Goal: Transaction & Acquisition: Purchase product/service

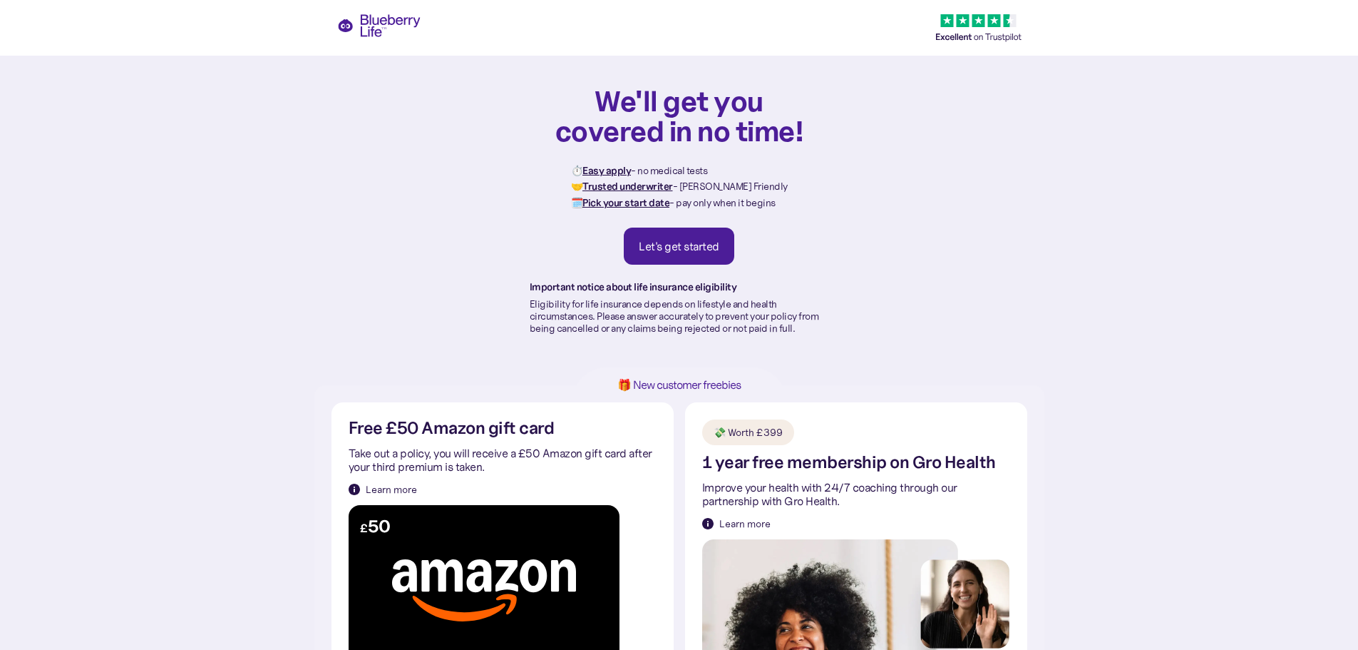
click at [715, 252] on div "Let's get started" at bounding box center [679, 246] width 81 height 14
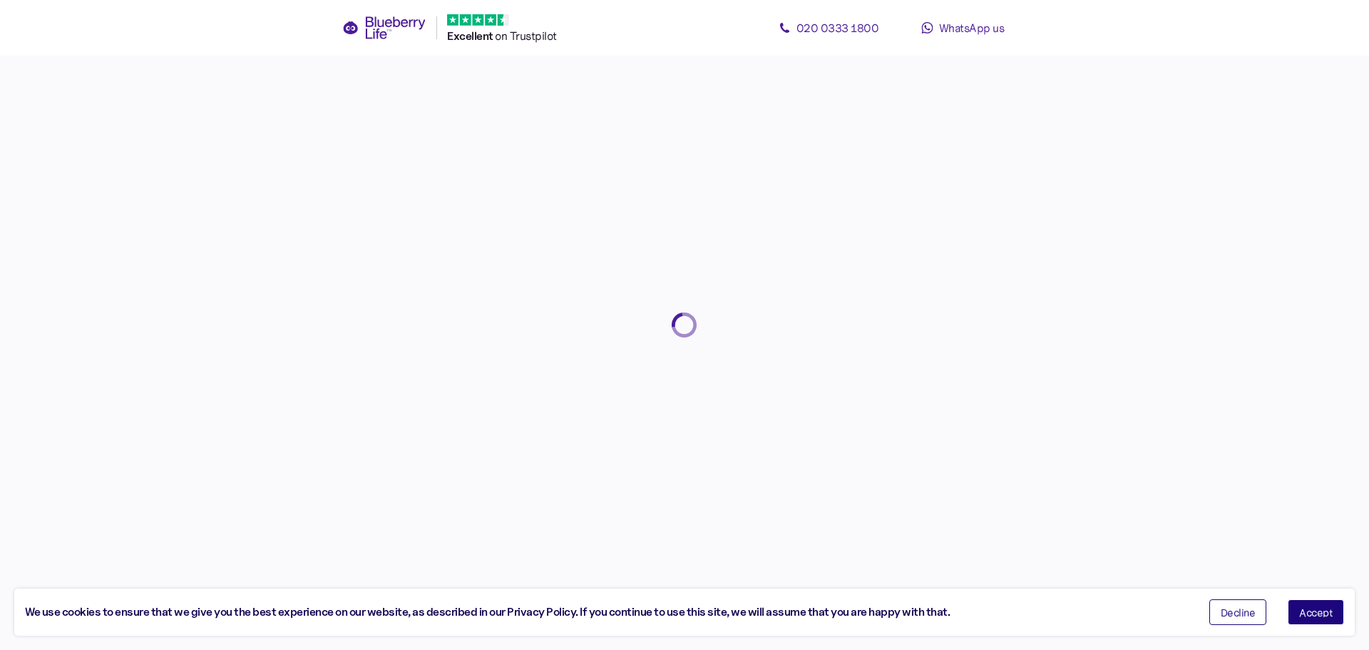
click at [1320, 609] on span "Accept" at bounding box center [1316, 612] width 34 height 10
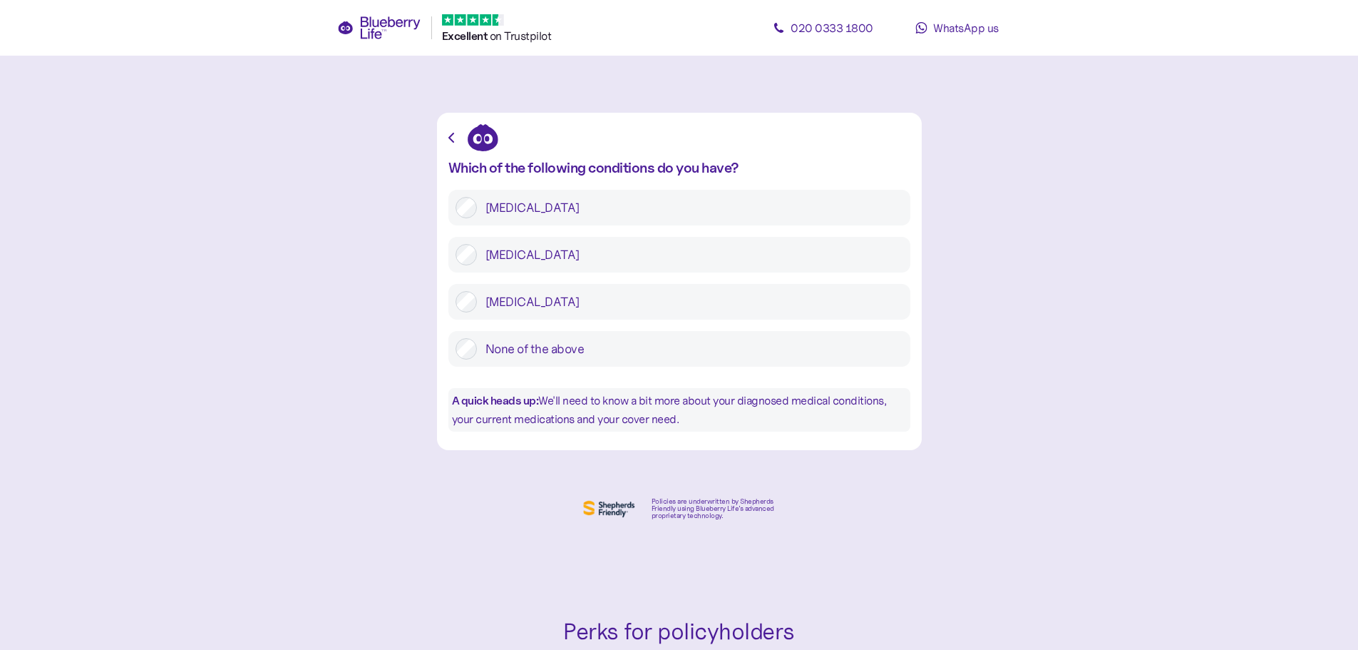
click at [588, 349] on label "None of the above" at bounding box center [690, 348] width 426 height 21
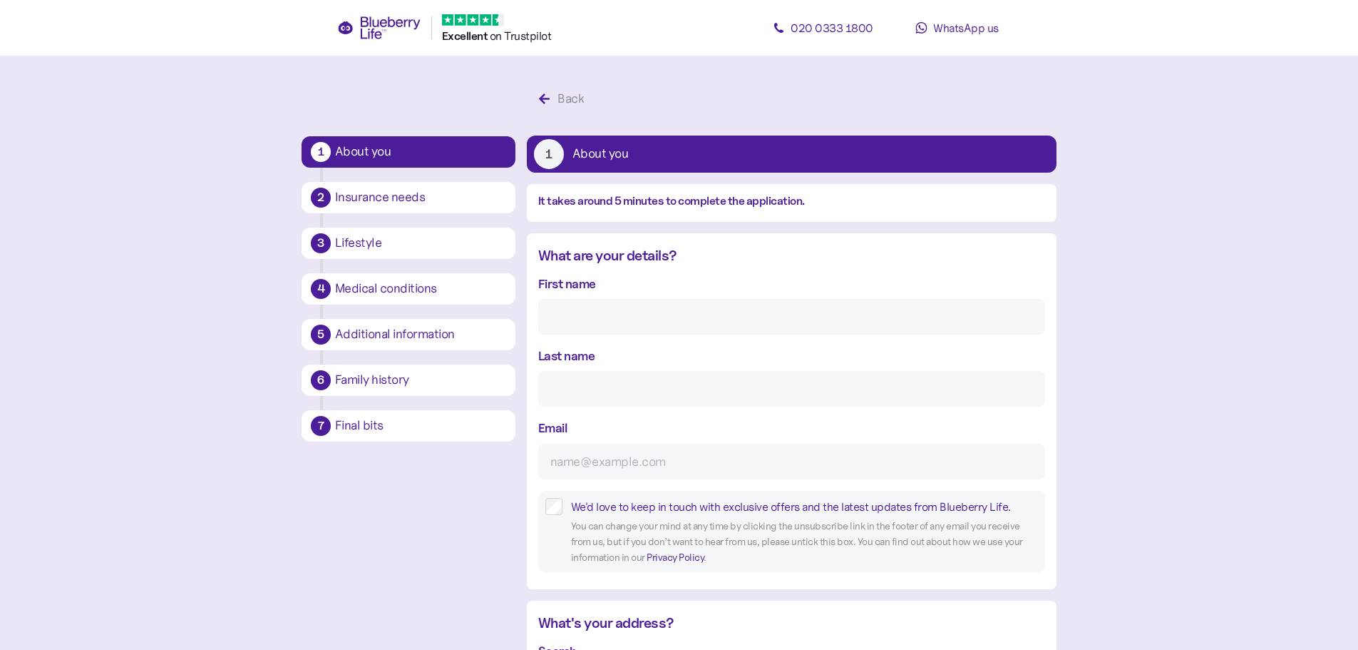
click at [617, 312] on input "First name" at bounding box center [791, 317] width 507 height 36
click at [619, 316] on input "First name" at bounding box center [791, 317] width 507 height 36
click at [620, 317] on input "First name" at bounding box center [791, 317] width 507 height 36
type input "[PERSON_NAME]"
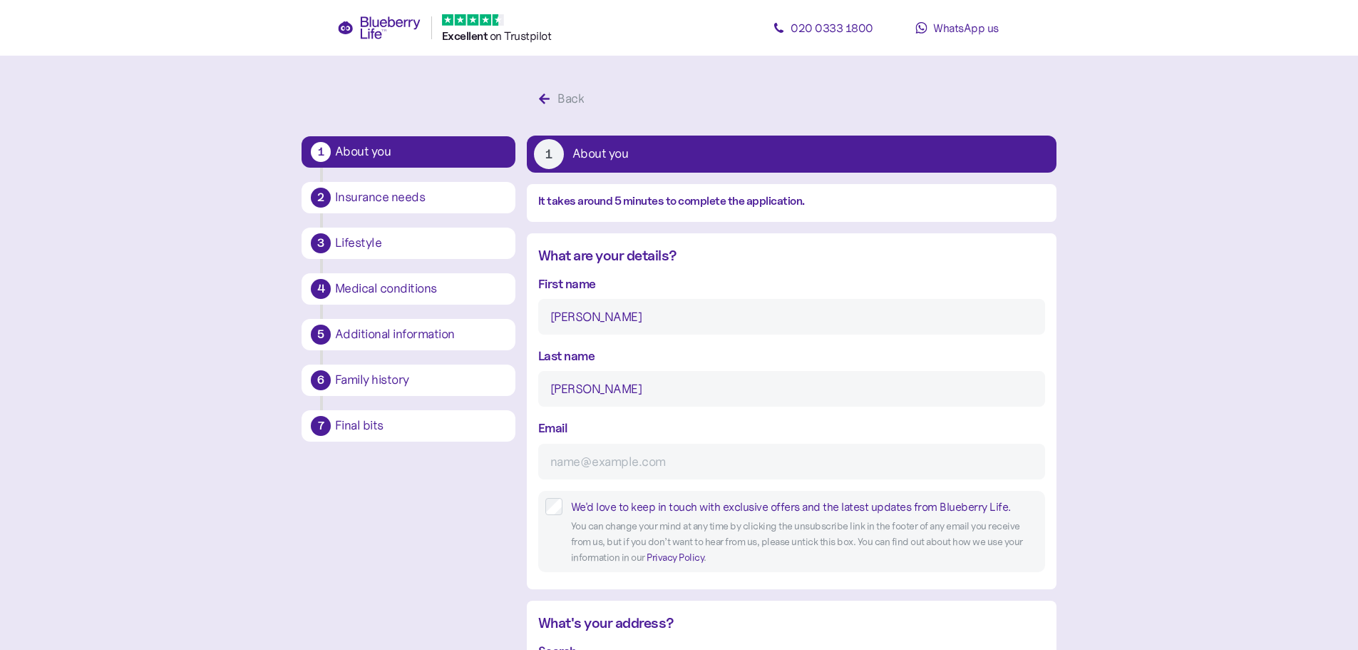
type input "[PERSON_NAME]"
type input "w"
type input "[EMAIL_ADDRESS][DOMAIN_NAME]"
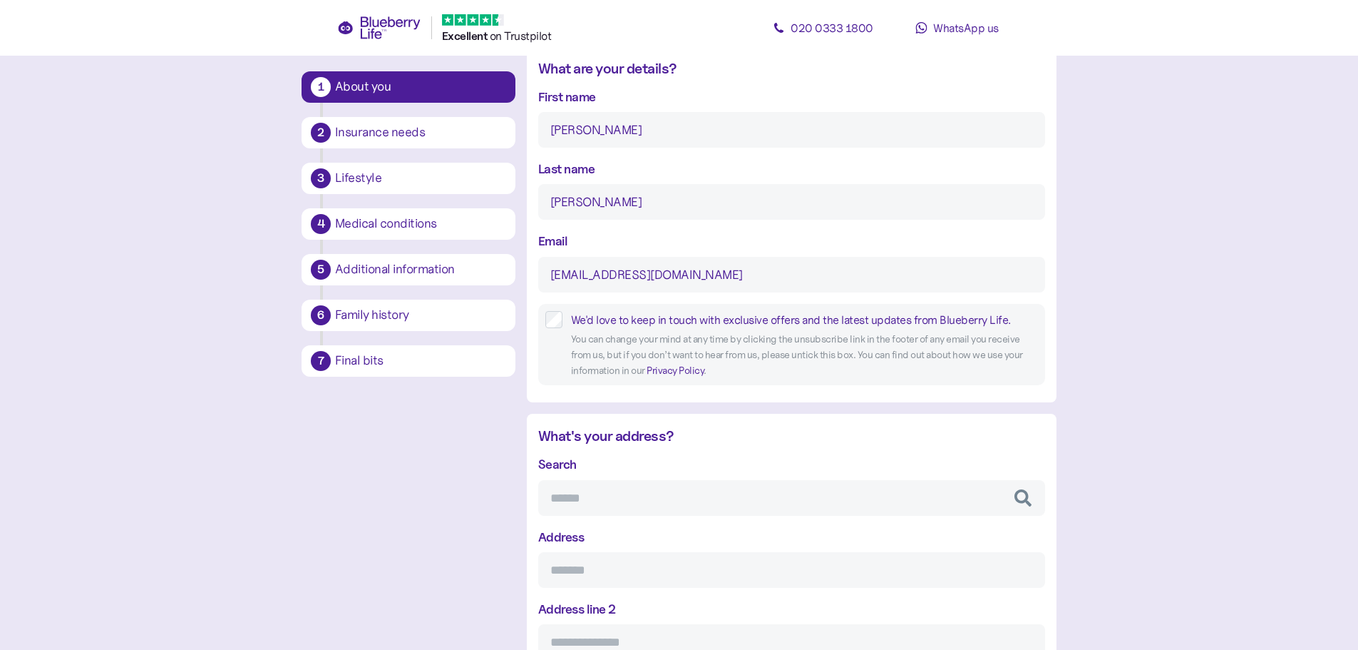
scroll to position [357, 0]
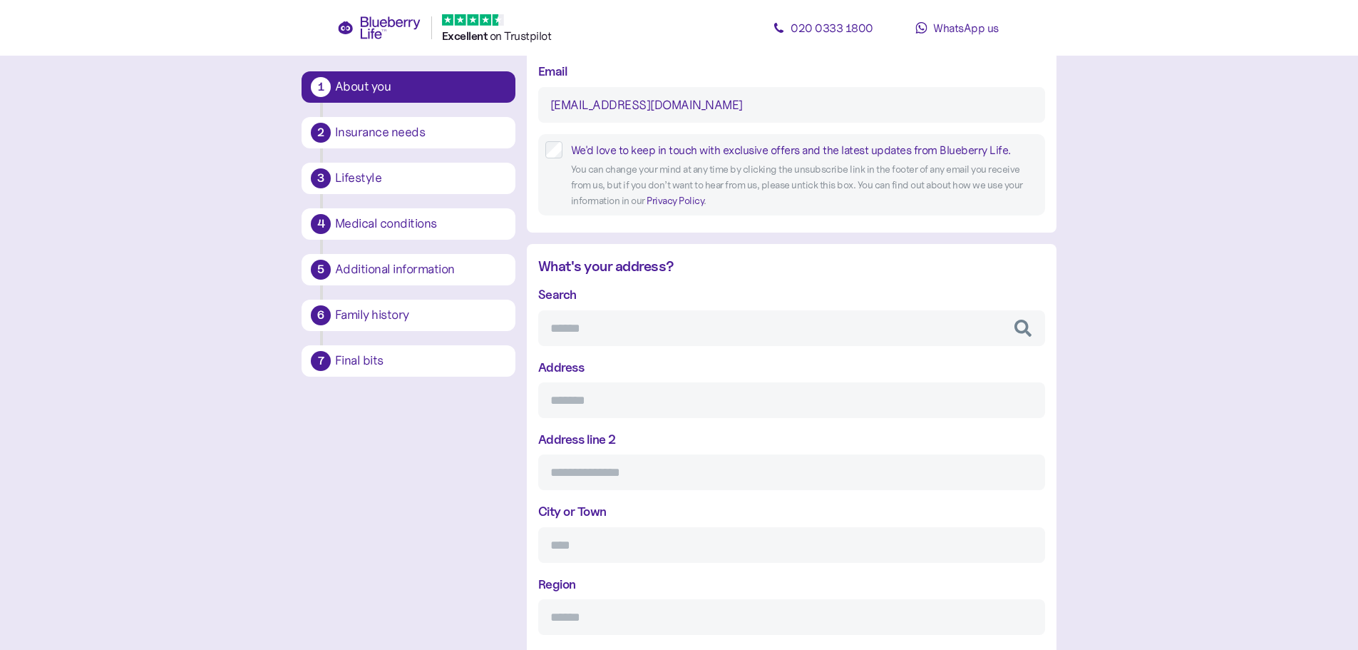
click at [601, 321] on input "Search" at bounding box center [791, 328] width 507 height 36
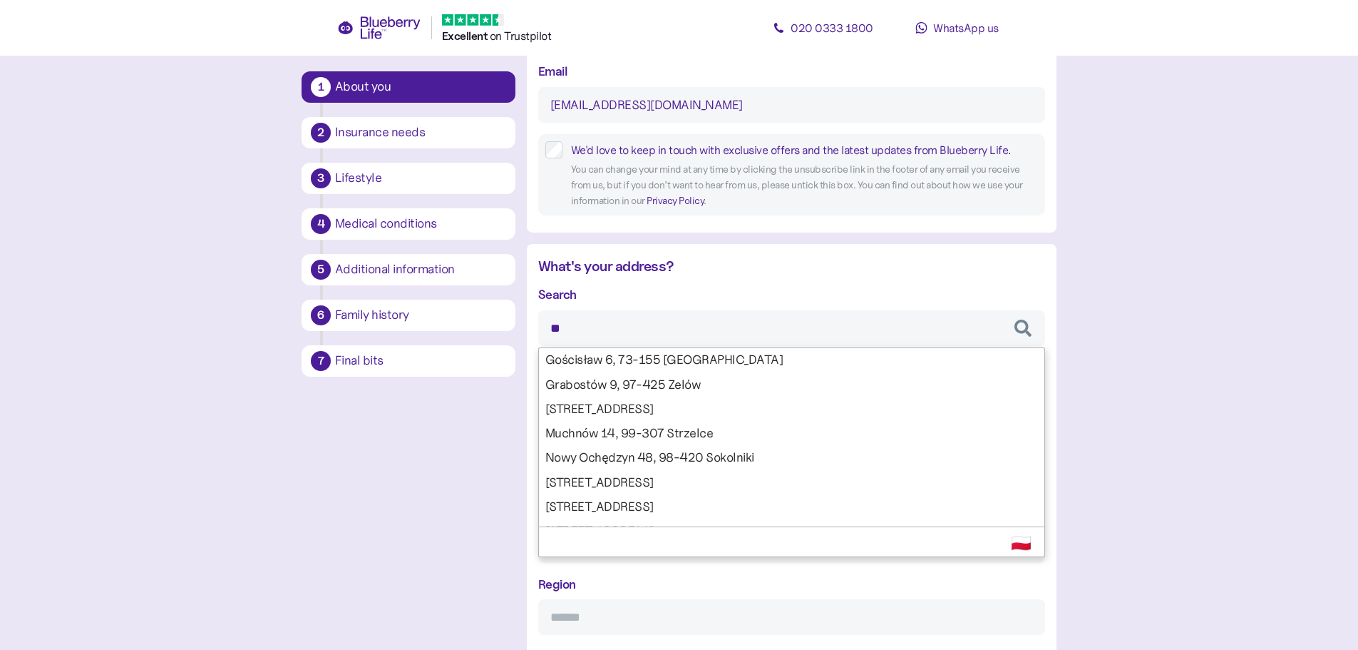
type input "*"
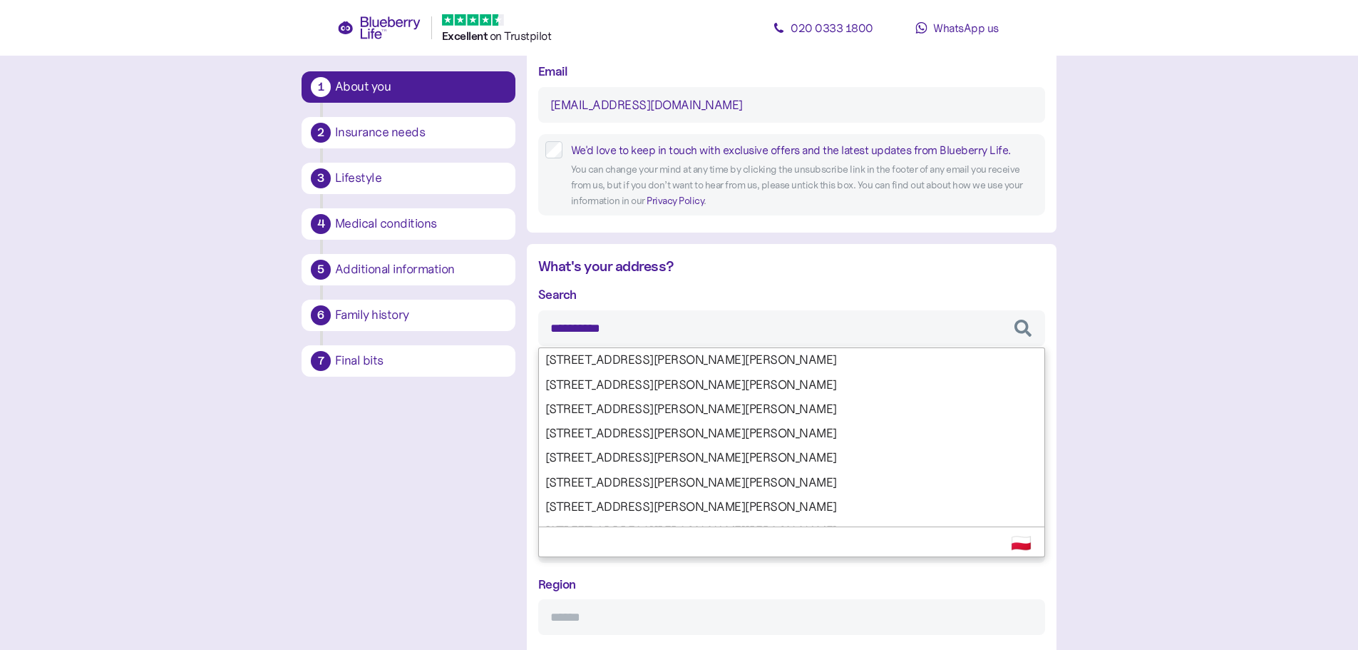
type input "*********"
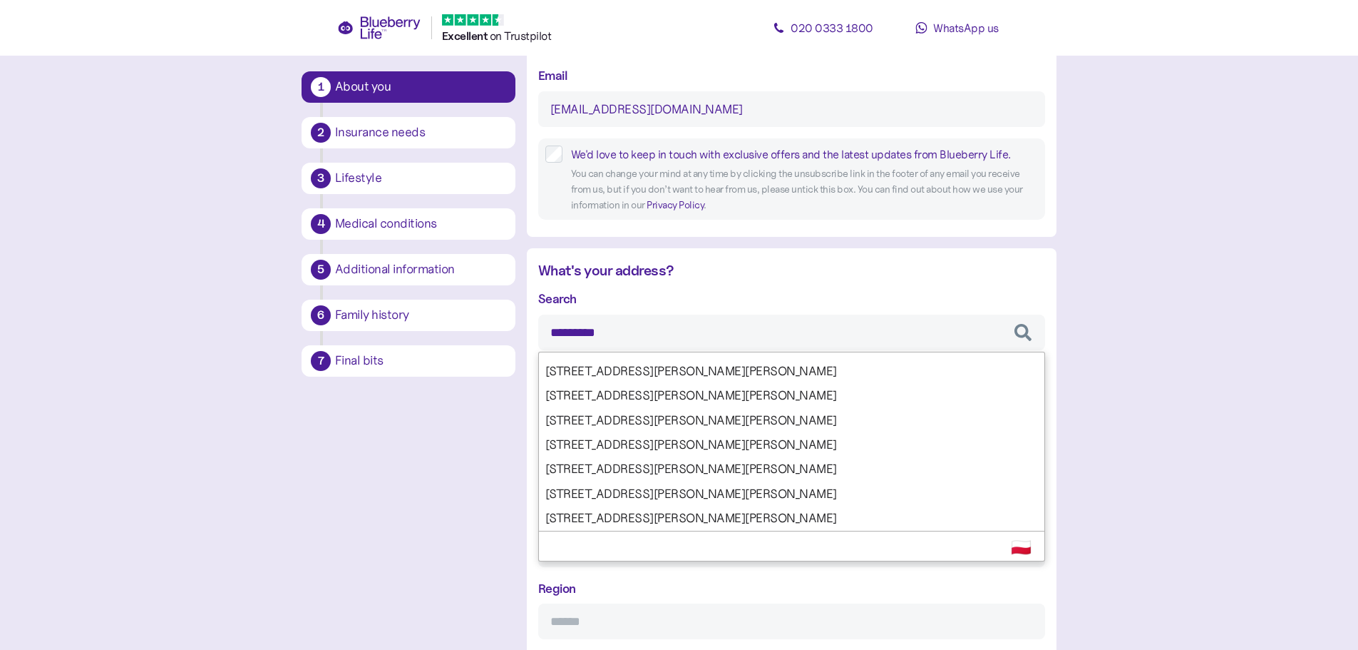
scroll to position [285, 0]
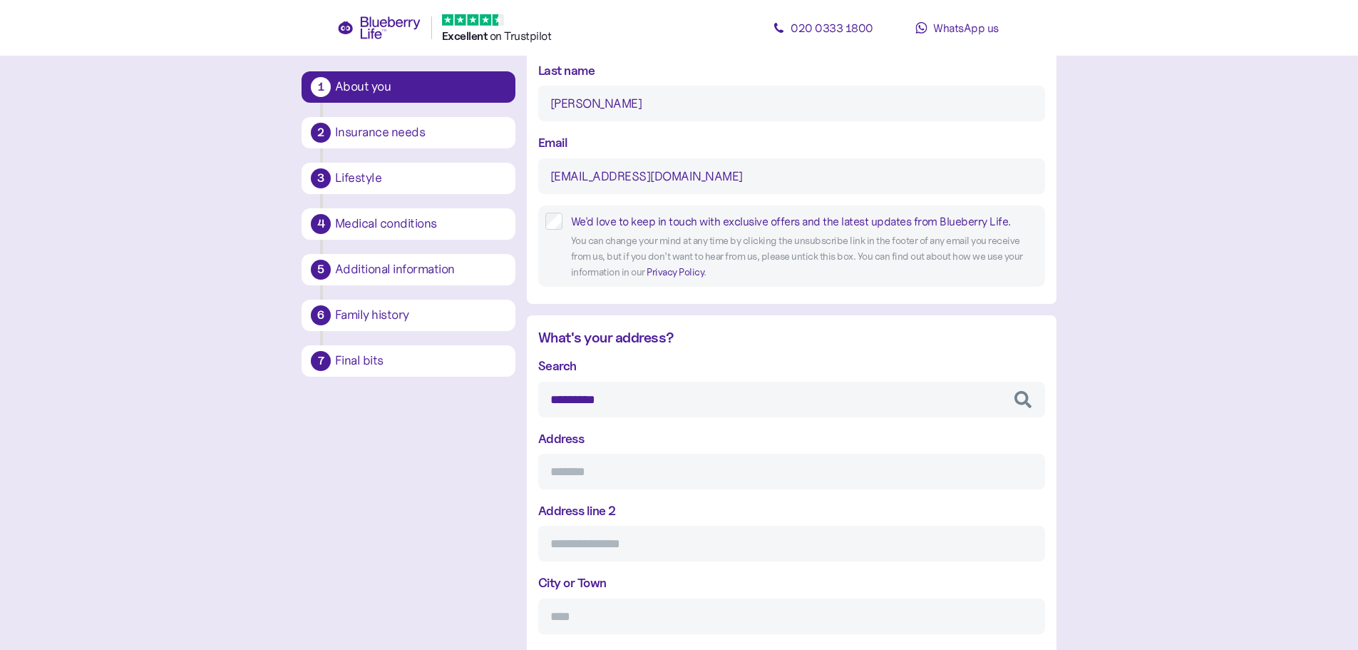
click at [654, 439] on div "Search ********* [STREET_ADDRESS][PERSON_NAME] [PERSON_NAME] [STREET_ADDRESS], …" at bounding box center [791, 567] width 507 height 422
type input "**********"
type input "******"
type input "*******"
type input "******"
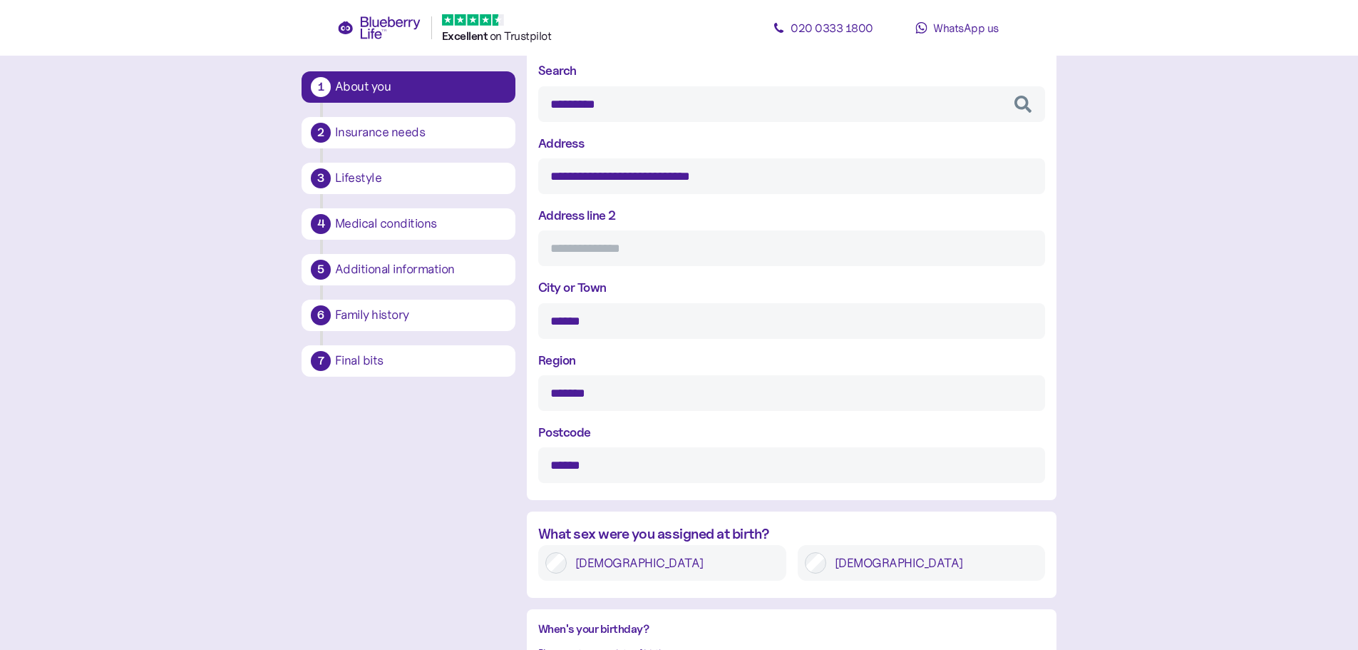
scroll to position [856, 0]
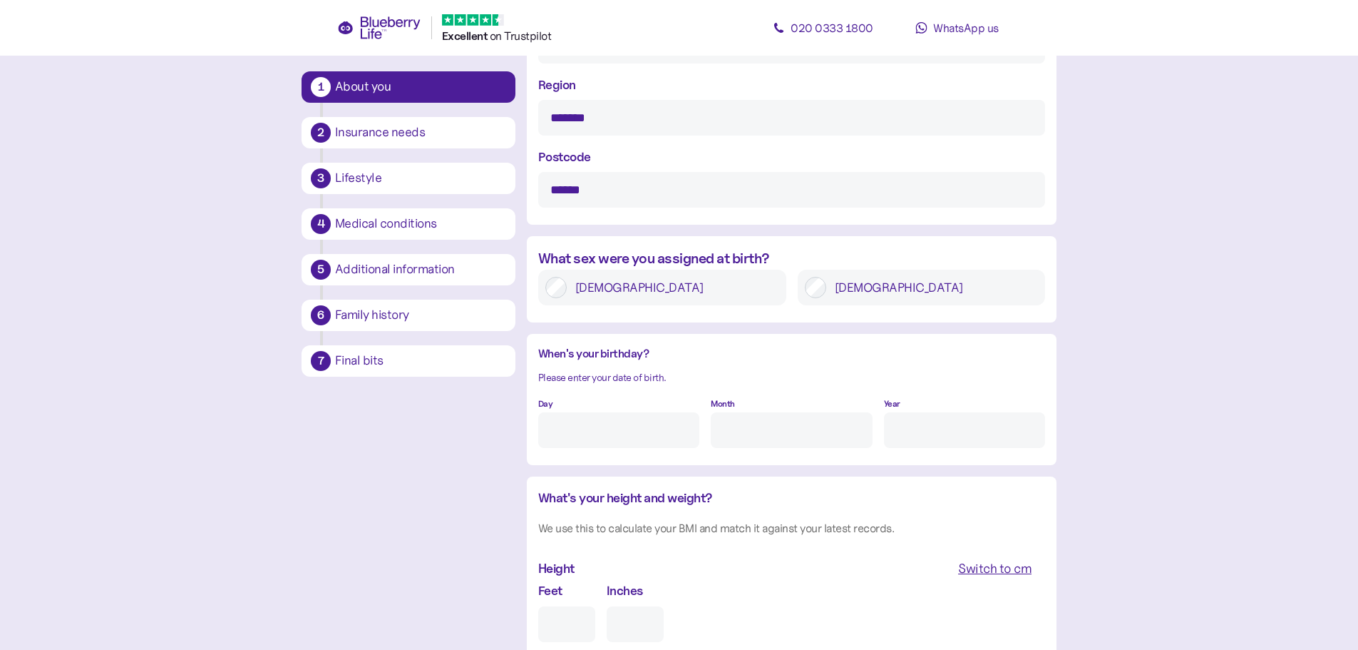
type input "*********"
click at [834, 297] on label "[DEMOGRAPHIC_DATA]" at bounding box center [932, 287] width 212 height 21
click at [645, 431] on input "Day" at bounding box center [618, 430] width 161 height 36
type input "1"
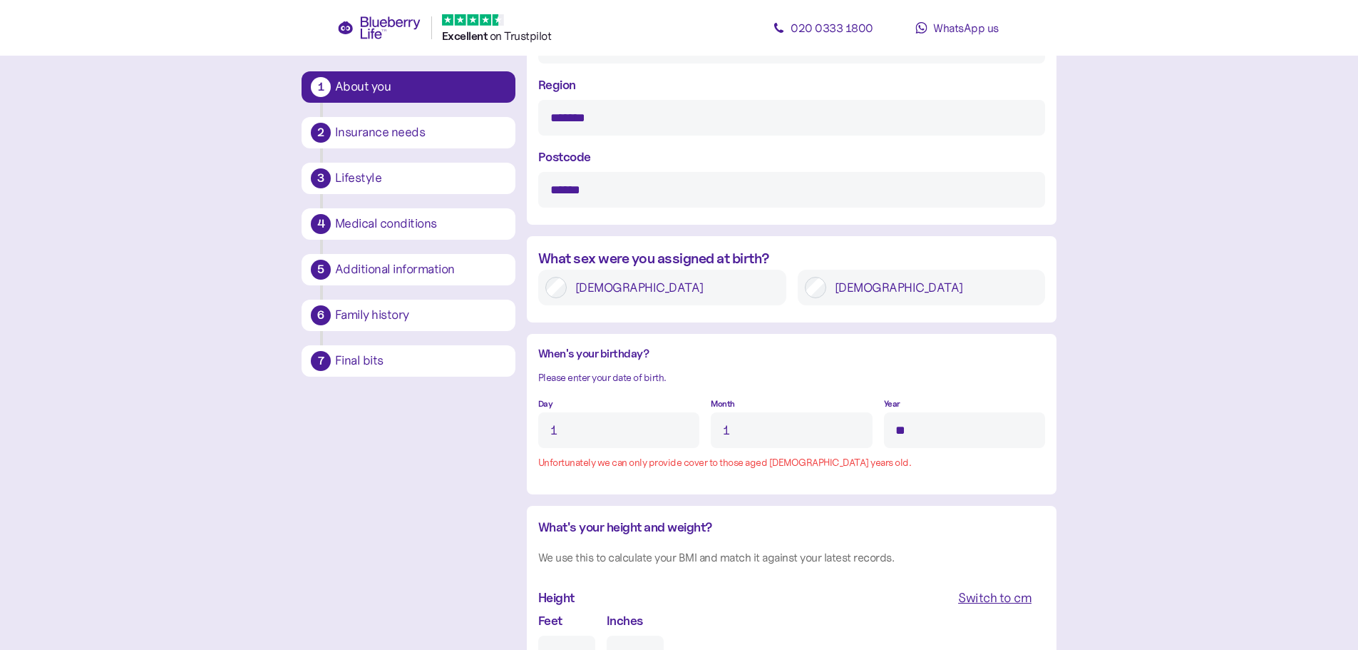
type input "*"
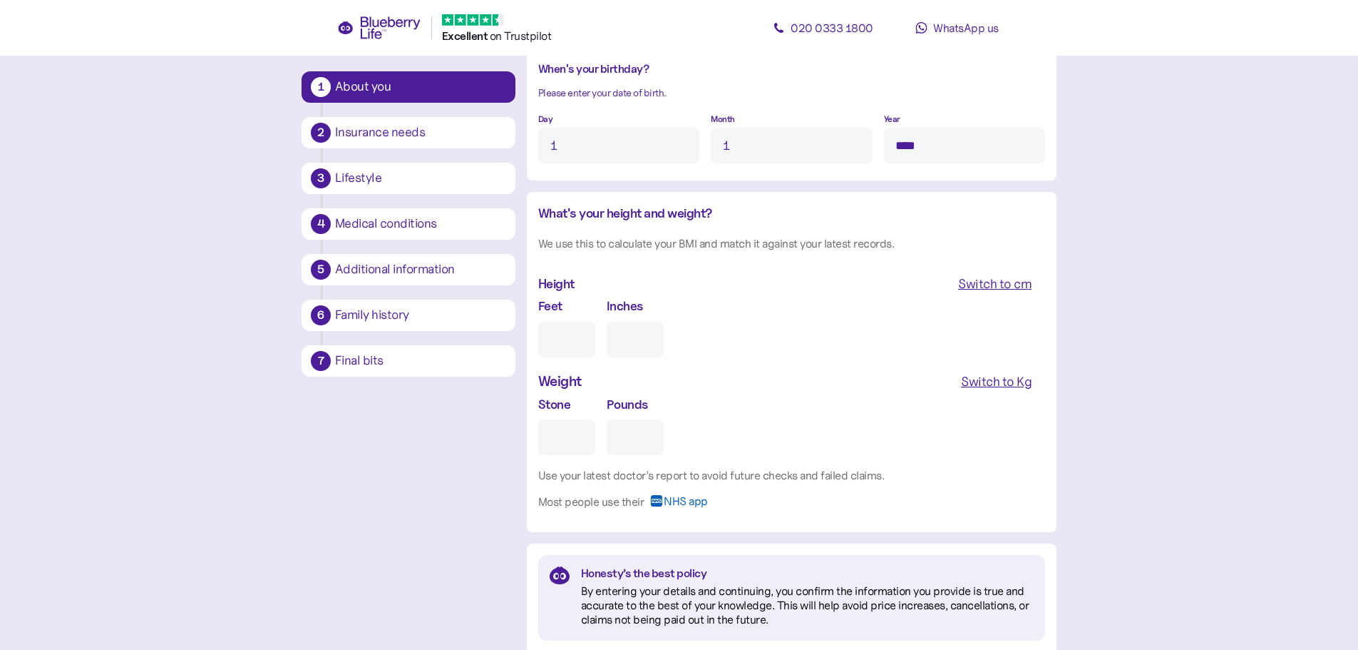
scroll to position [1141, 0]
type input "****"
click at [981, 286] on div "Switch to cm" at bounding box center [994, 283] width 73 height 20
click at [608, 334] on input "cm" at bounding box center [598, 339] width 121 height 36
type input "***"
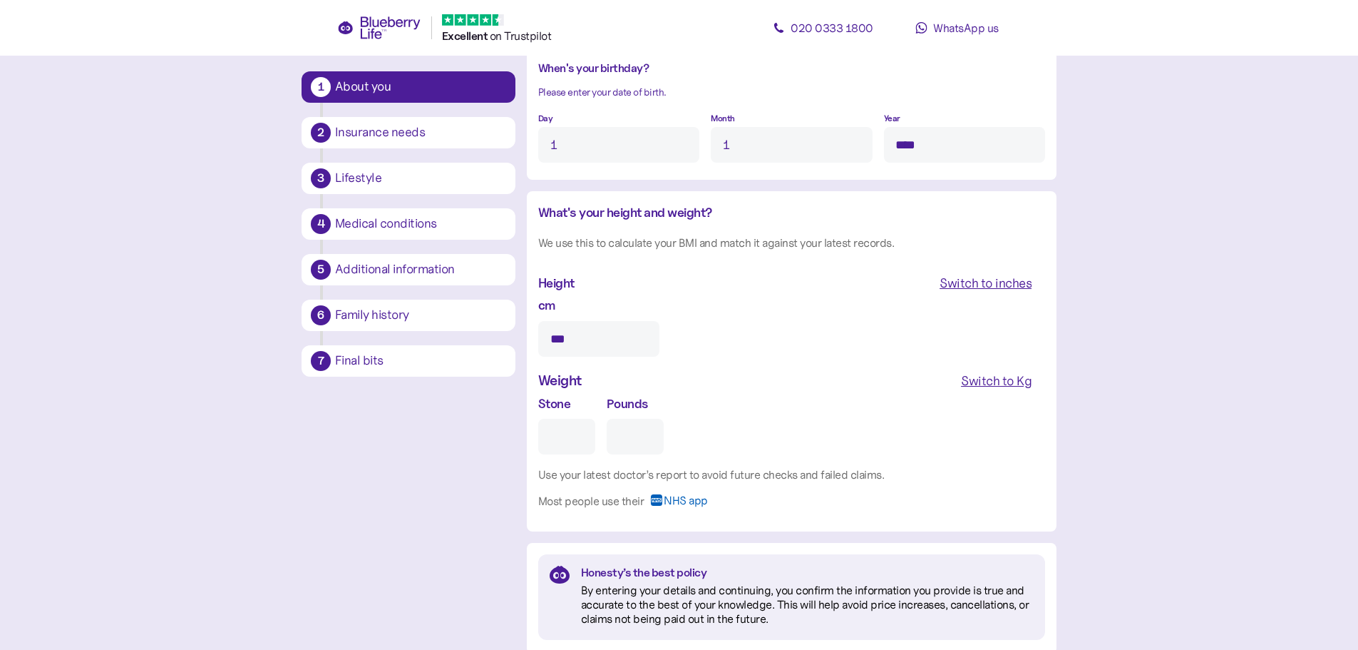
click at [1000, 371] on div "Switch to Kg" at bounding box center [996, 381] width 71 height 20
click at [545, 441] on input "Kg" at bounding box center [598, 437] width 121 height 36
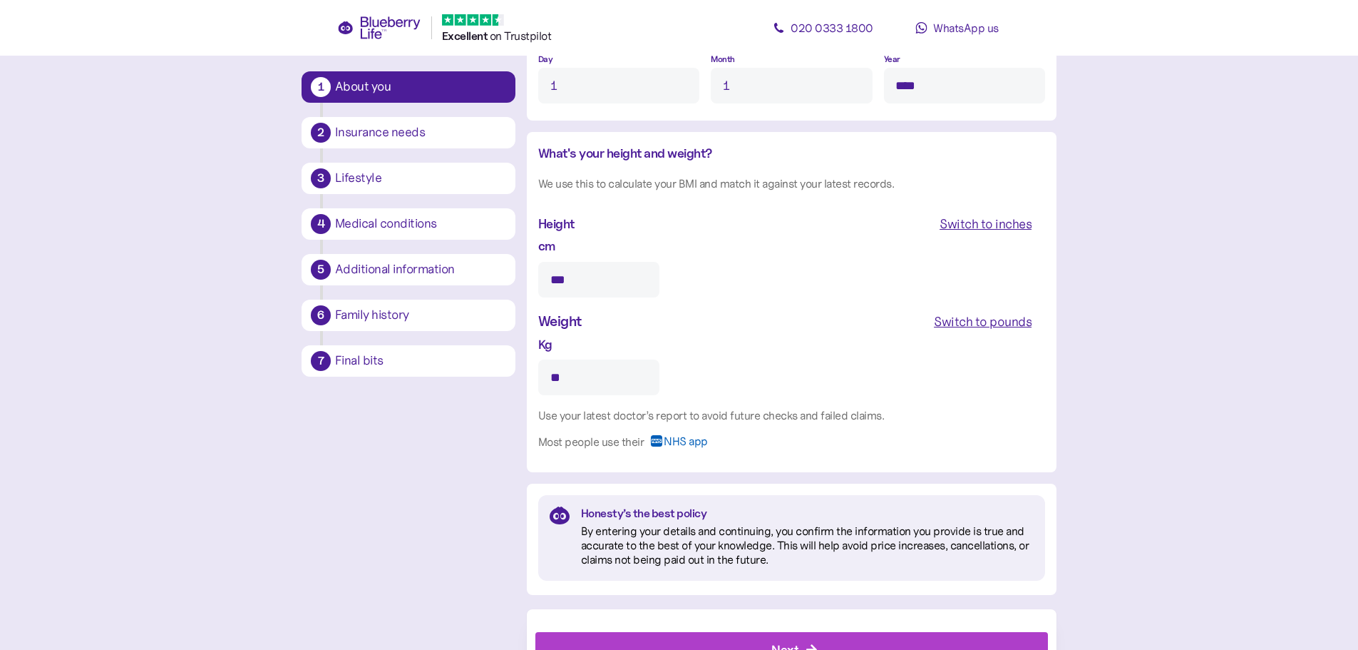
scroll to position [1260, 0]
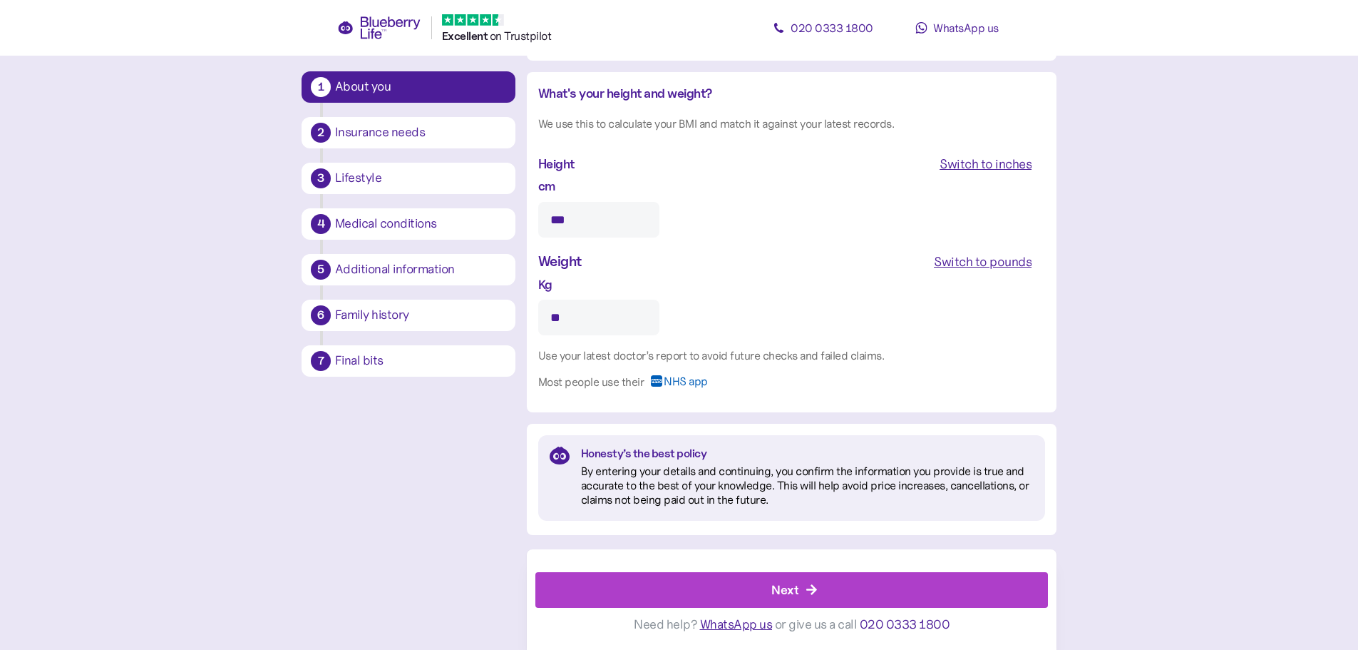
type input "**"
click at [781, 588] on div "Next" at bounding box center [785, 589] width 27 height 19
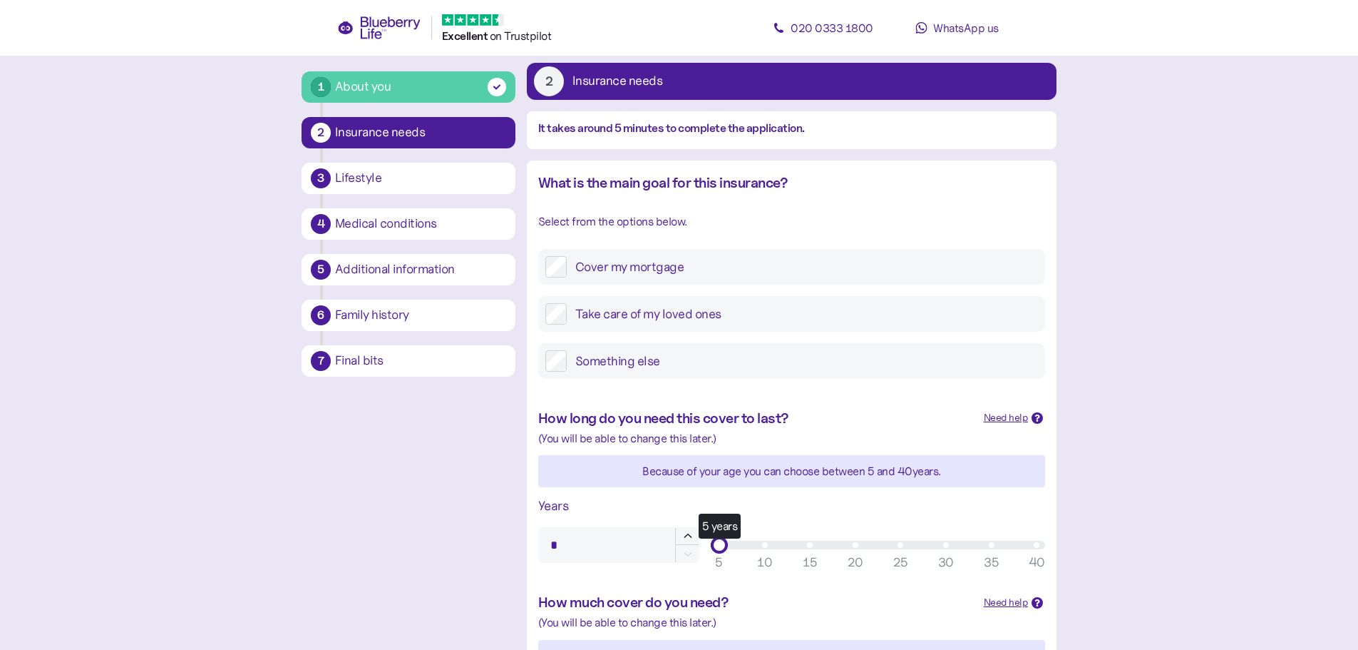
scroll to position [143, 0]
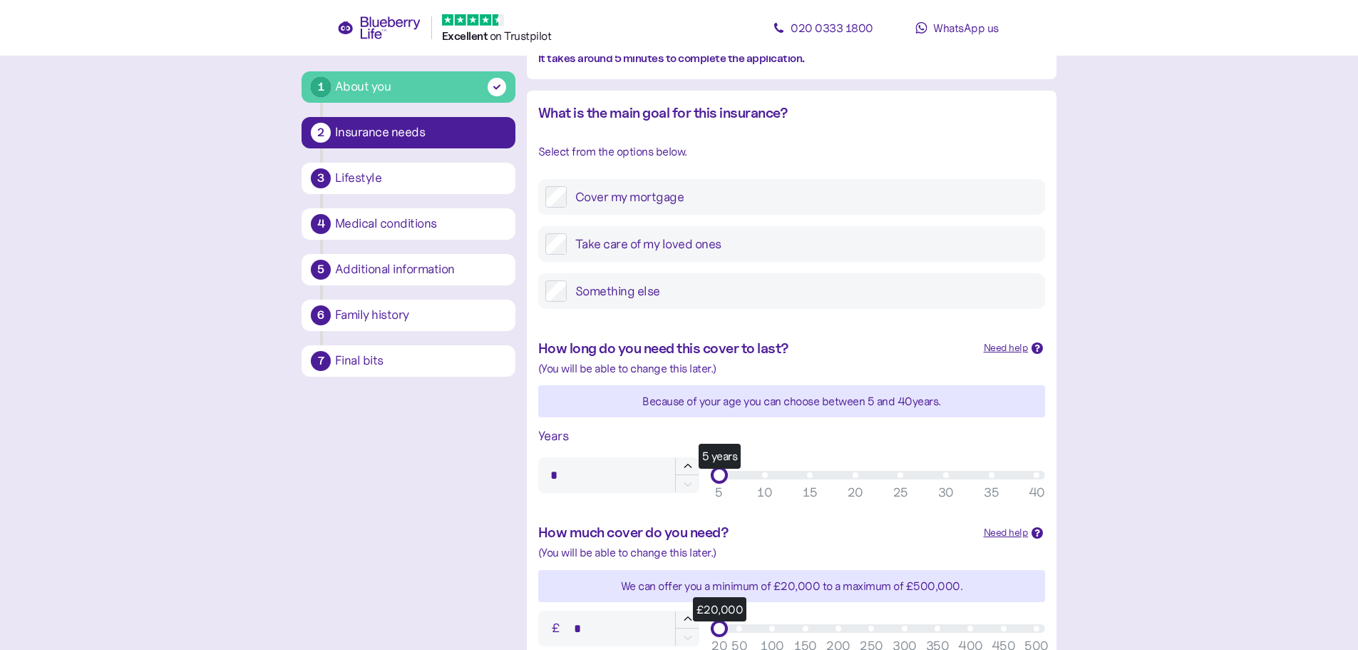
click at [950, 475] on div "5 years" at bounding box center [877, 475] width 317 height 9
type input "**"
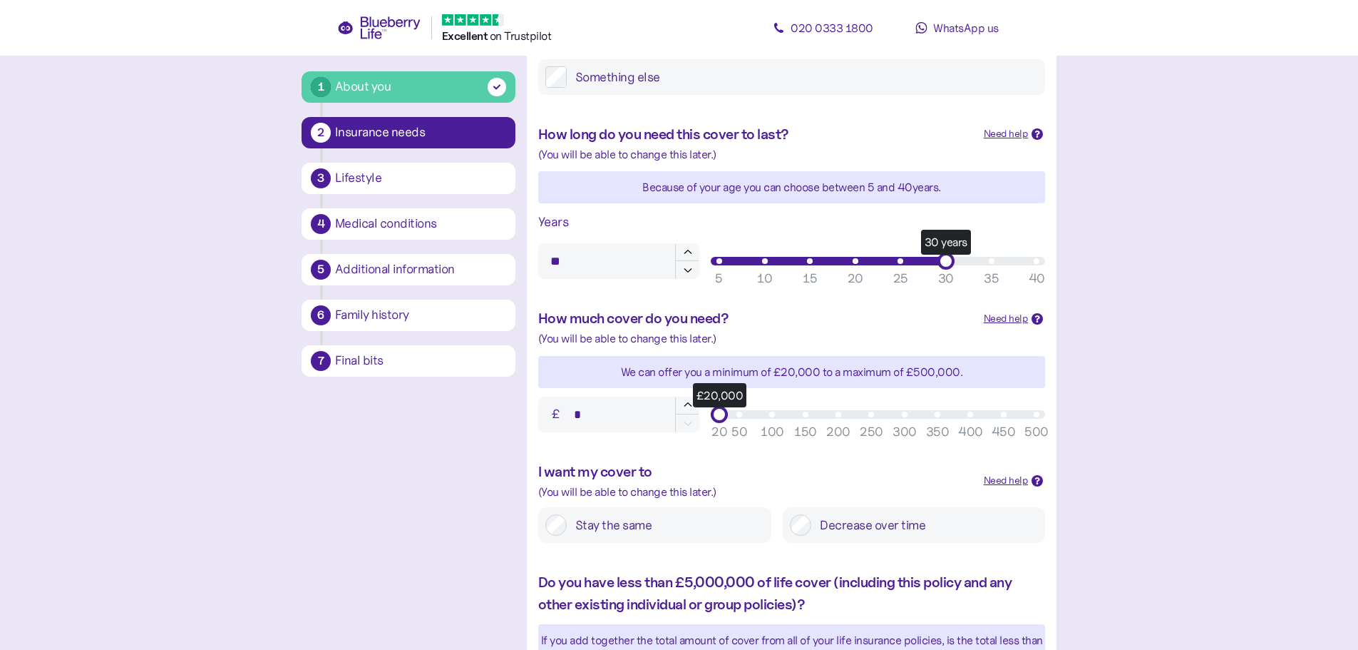
type input "*******"
click at [938, 423] on div "350" at bounding box center [938, 431] width 24 height 19
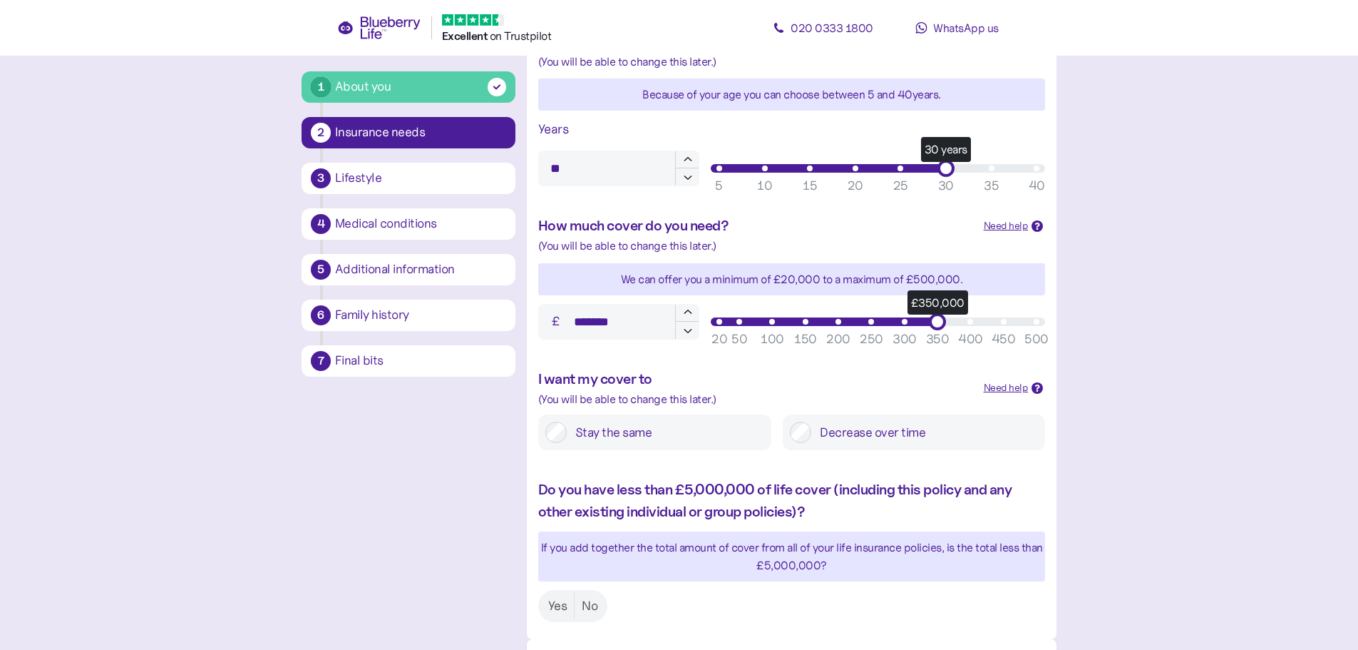
scroll to position [540, 0]
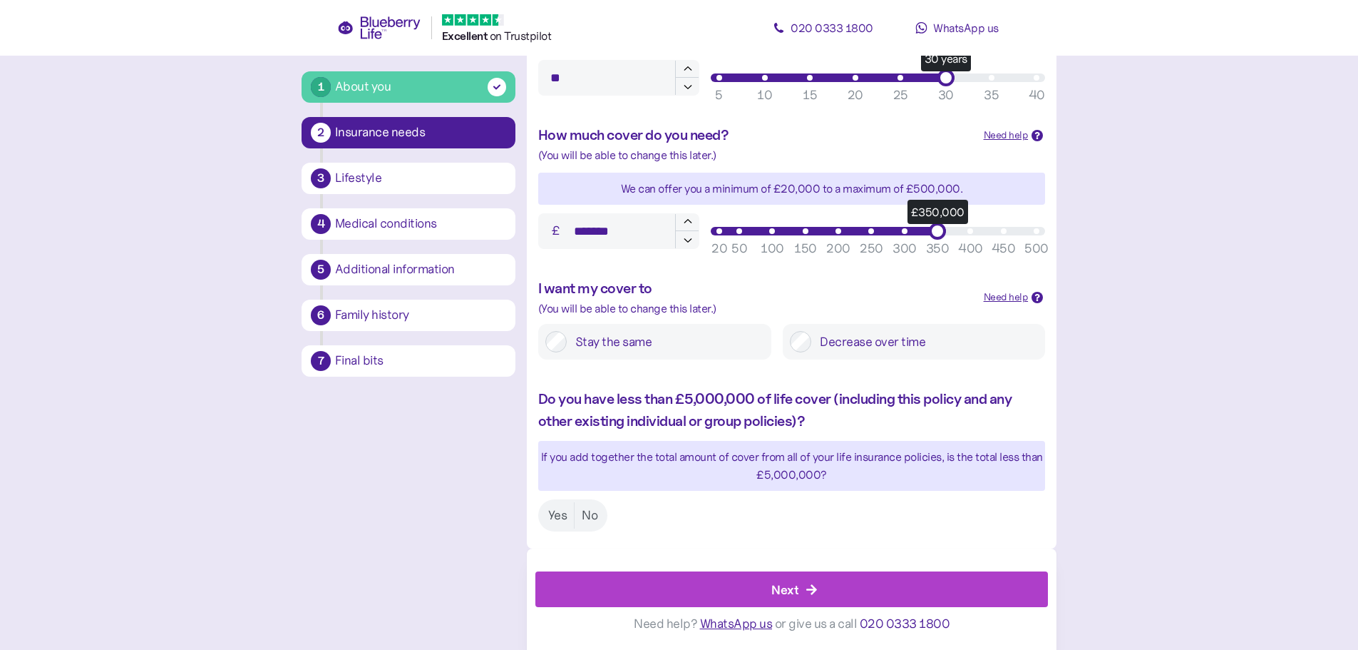
click at [587, 346] on label "Stay the same" at bounding box center [666, 341] width 198 height 21
click at [693, 583] on div "Next" at bounding box center [795, 589] width 481 height 34
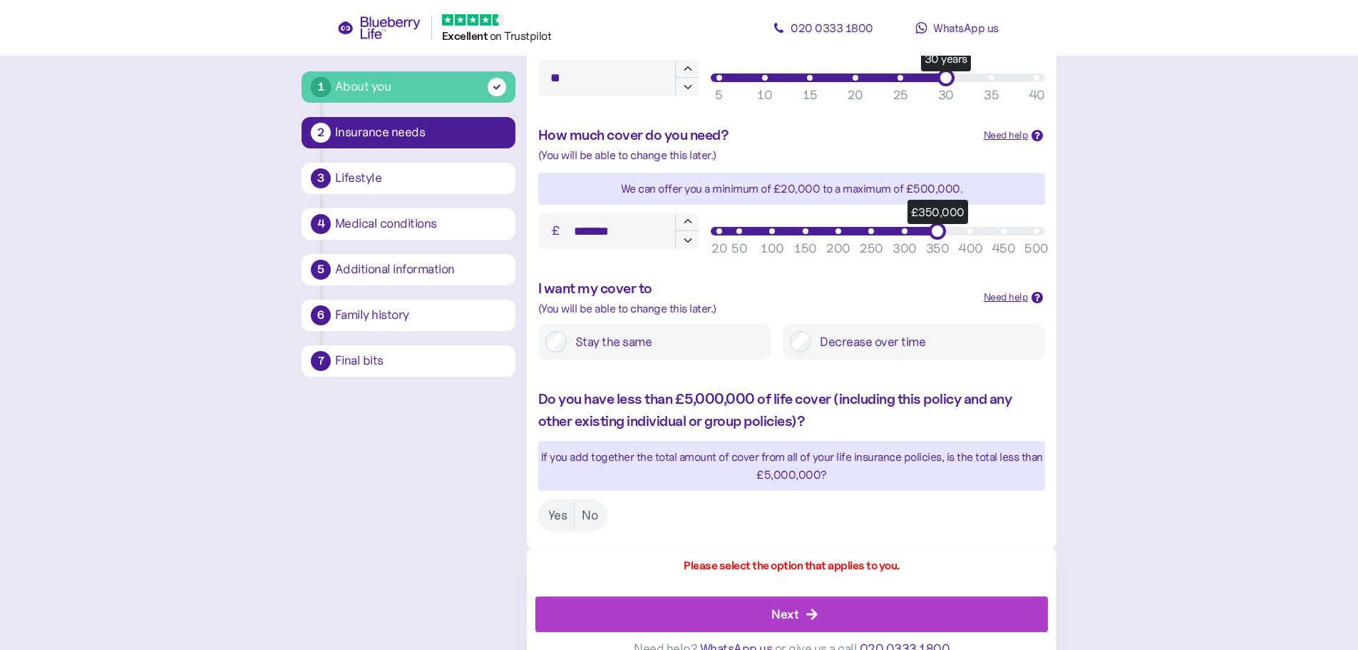
click at [601, 531] on div "Do you have less than £5,000,000 of life cover (including this policy and any o…" at bounding box center [792, 460] width 530 height 172
click at [595, 521] on label "No" at bounding box center [590, 515] width 30 height 26
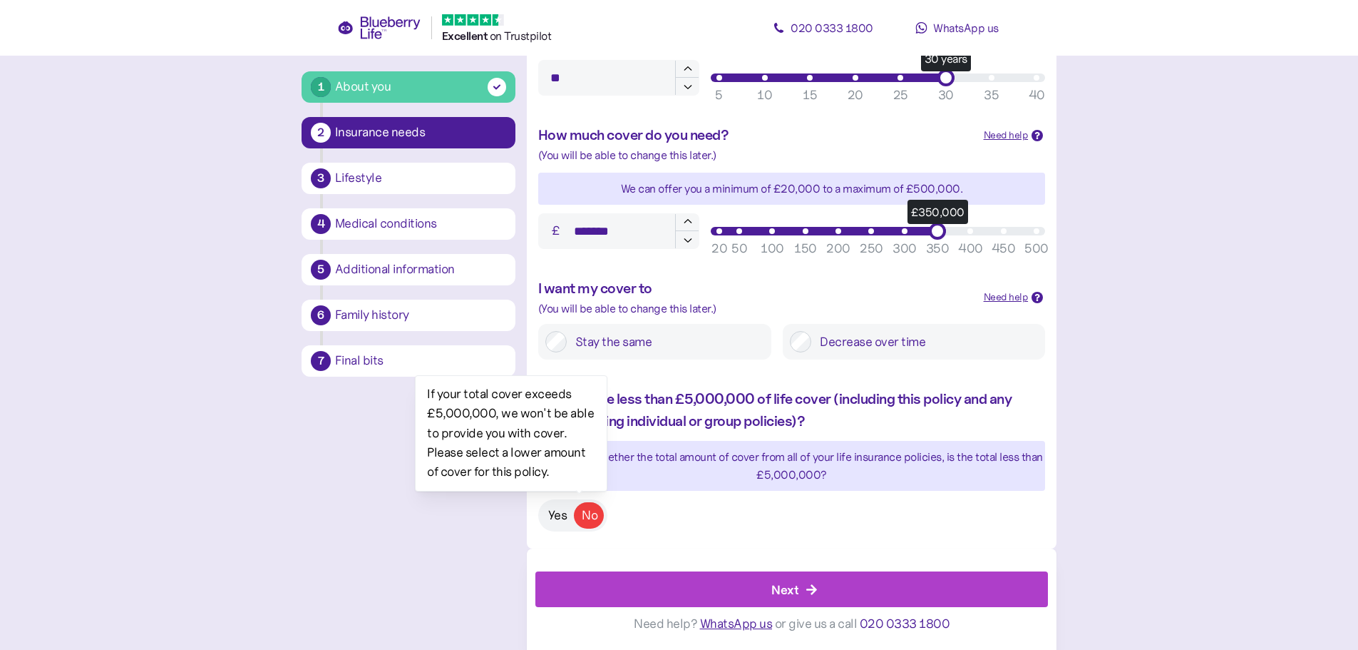
click at [547, 518] on label "Yes" at bounding box center [558, 515] width 34 height 26
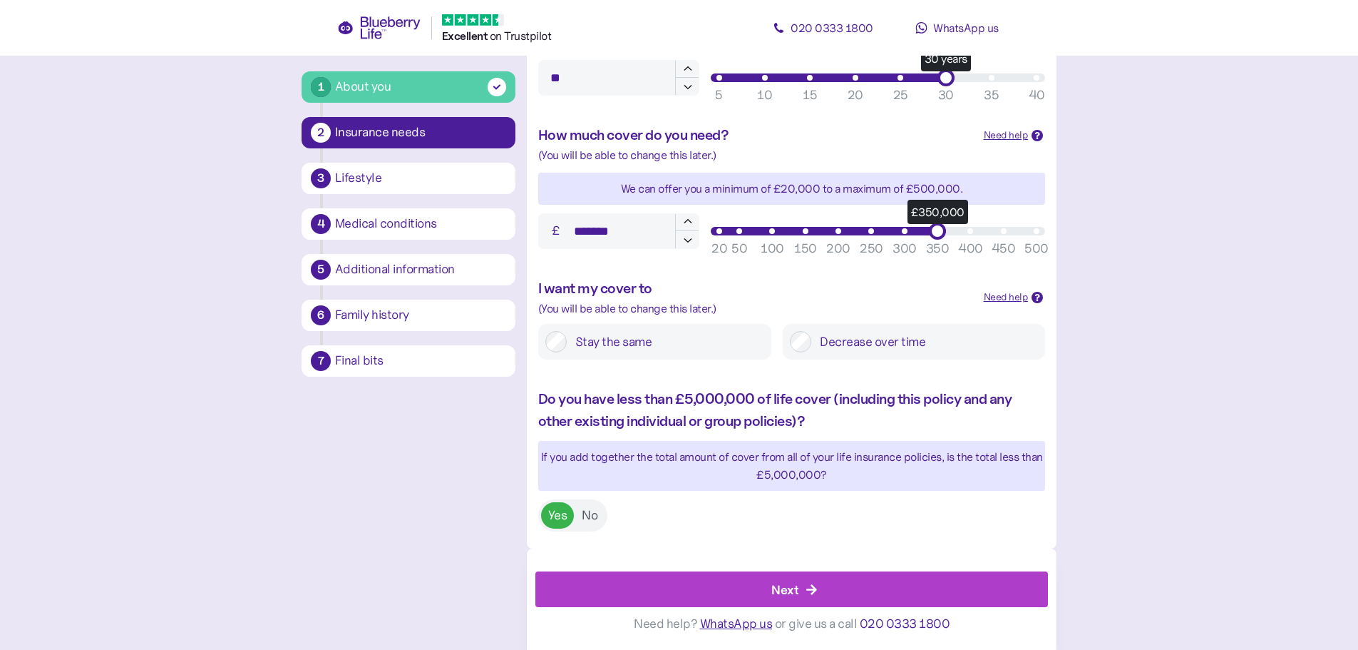
click at [672, 585] on div "Next" at bounding box center [795, 589] width 481 height 34
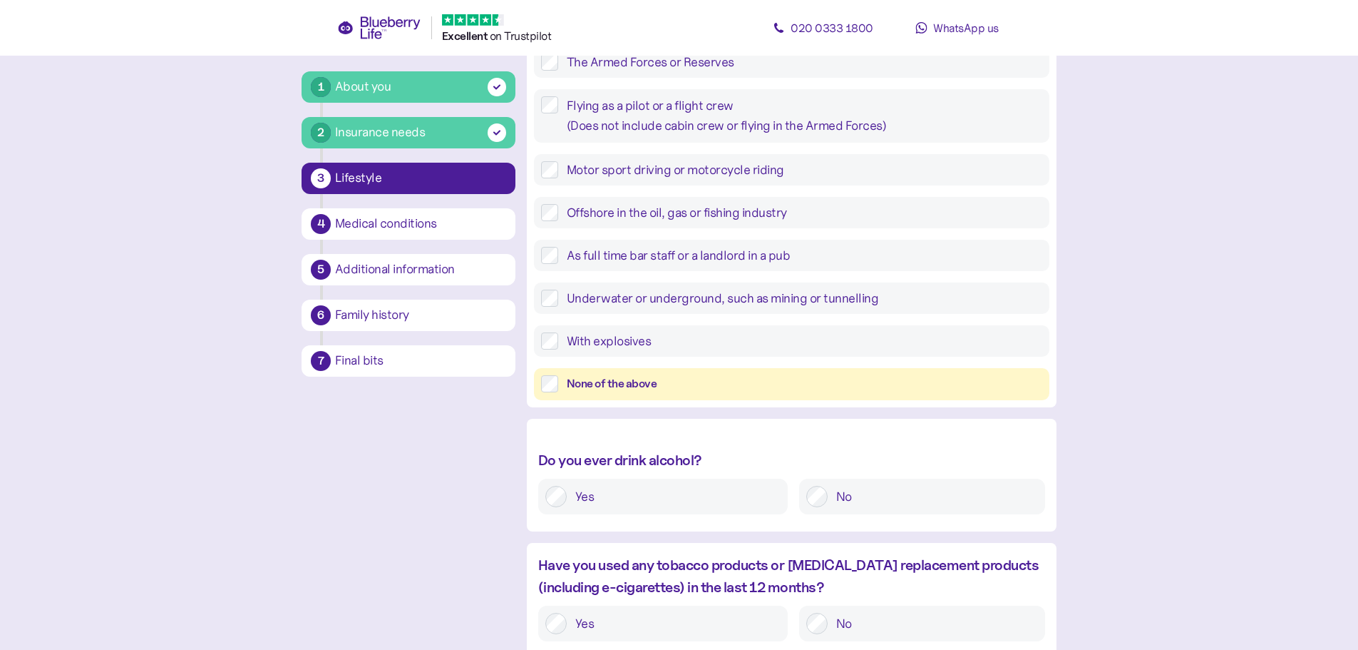
scroll to position [434, 0]
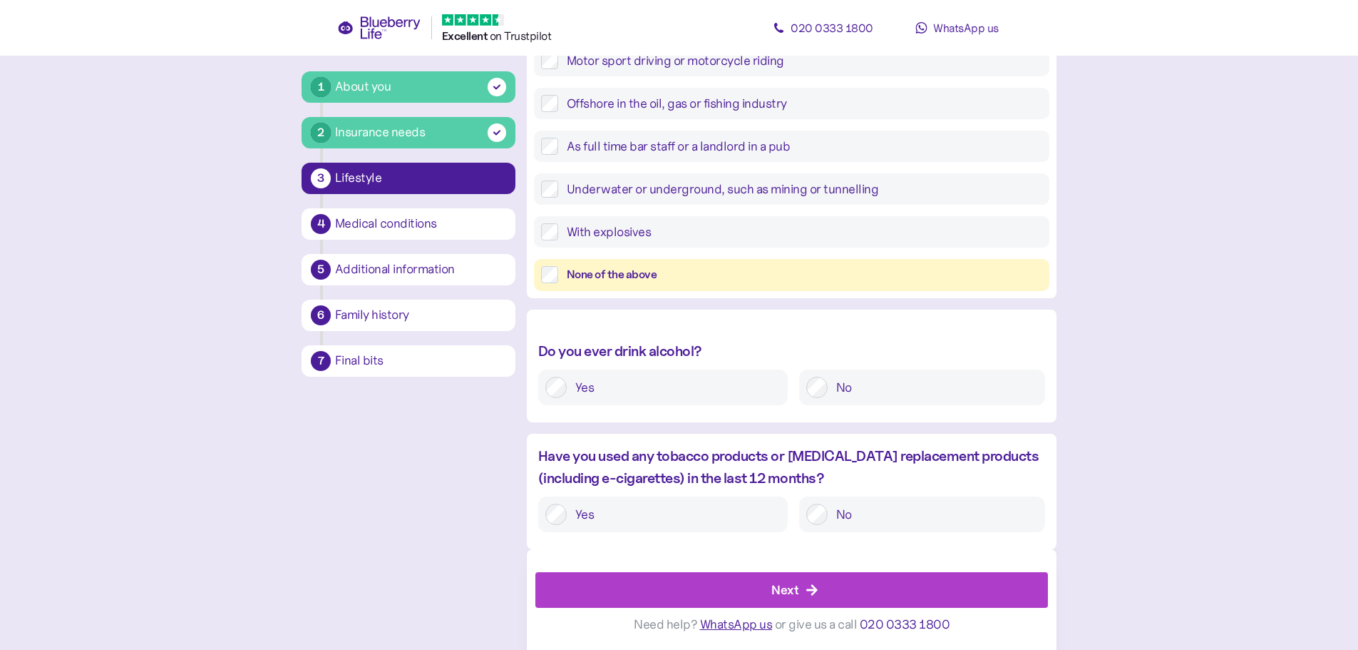
click at [814, 593] on icon "button" at bounding box center [811, 590] width 11 height 11
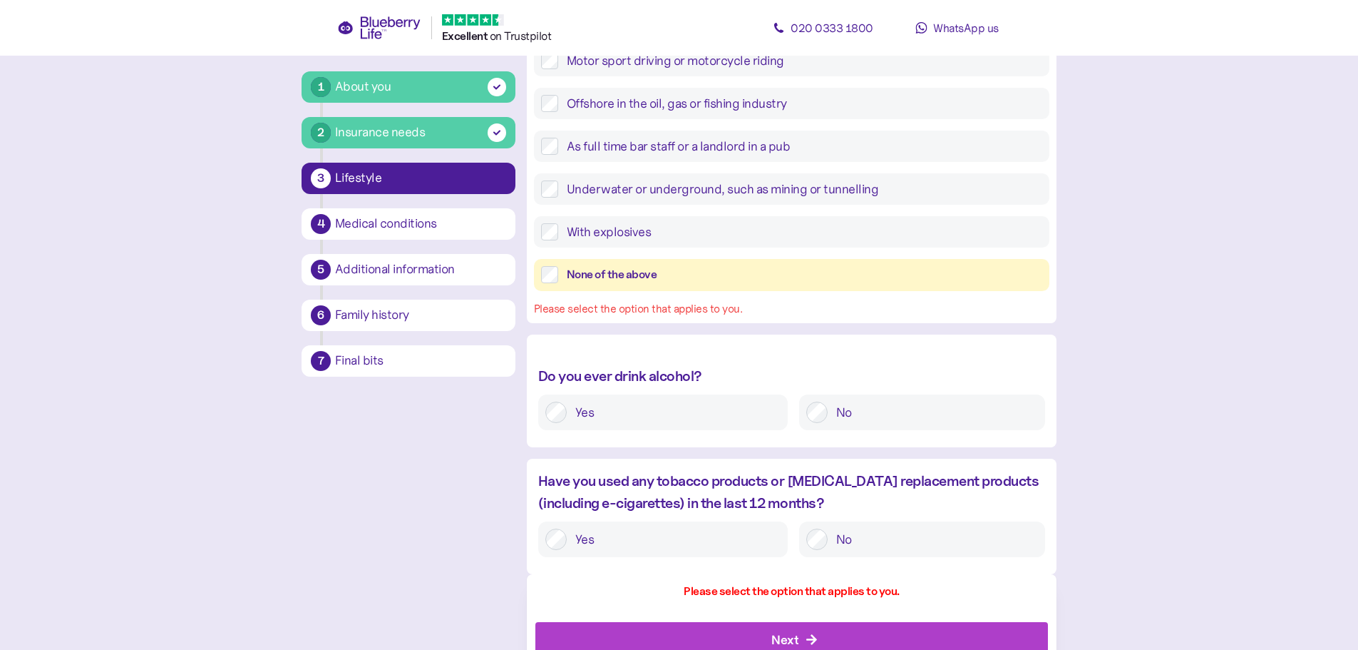
click at [559, 271] on label "None of the above" at bounding box center [800, 275] width 484 height 18
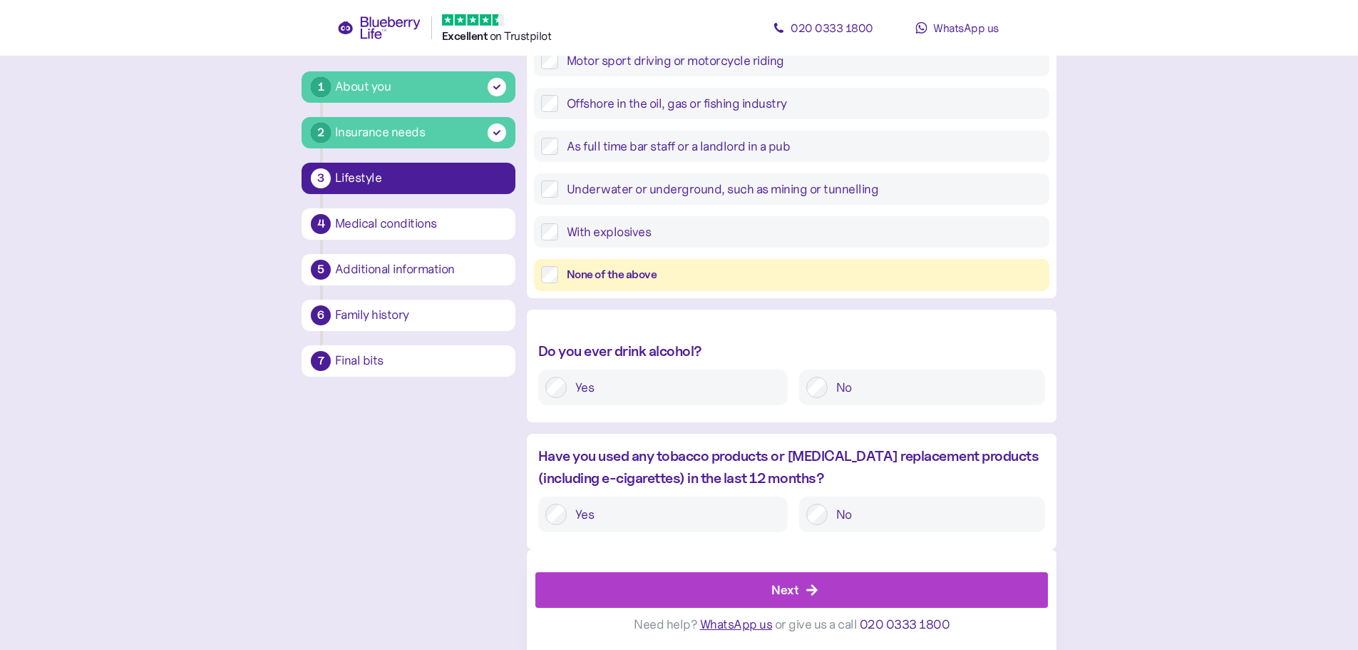
click at [788, 615] on div "Need help? WhatsApp us or give us a call [PHONE_NUMBER]" at bounding box center [792, 625] width 513 height 34
click at [792, 590] on div "Next" at bounding box center [785, 589] width 27 height 19
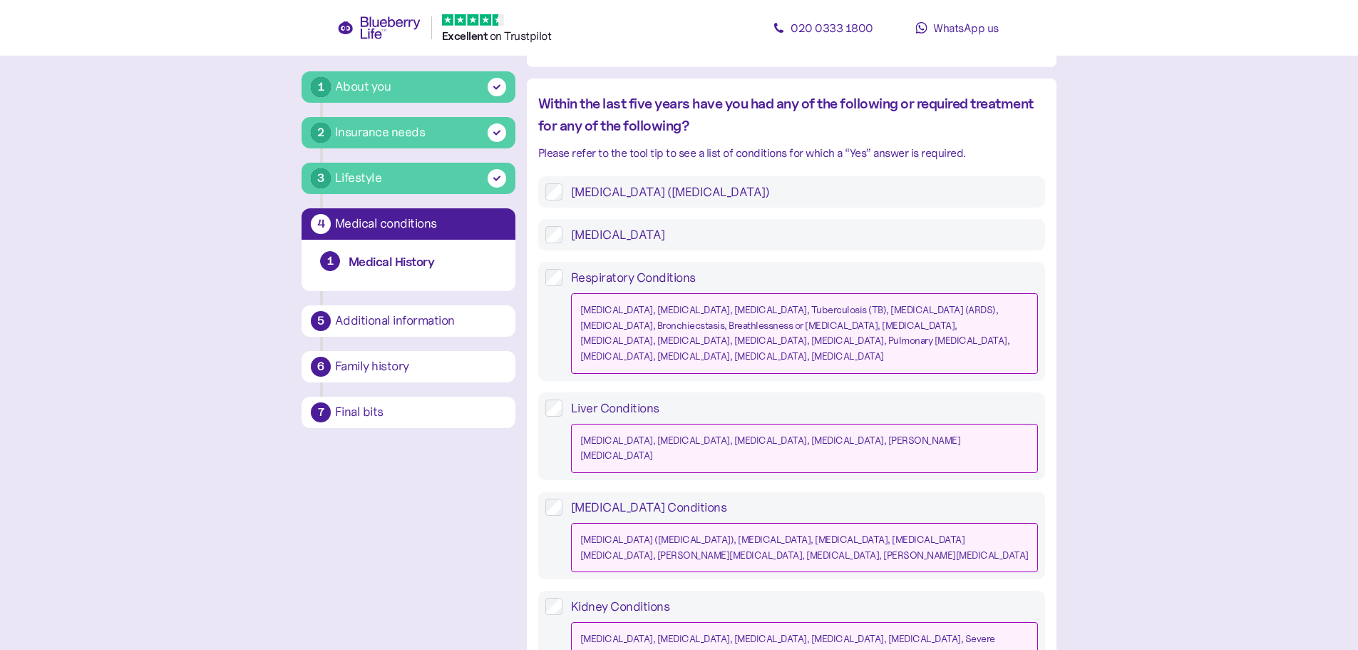
scroll to position [1285, 0]
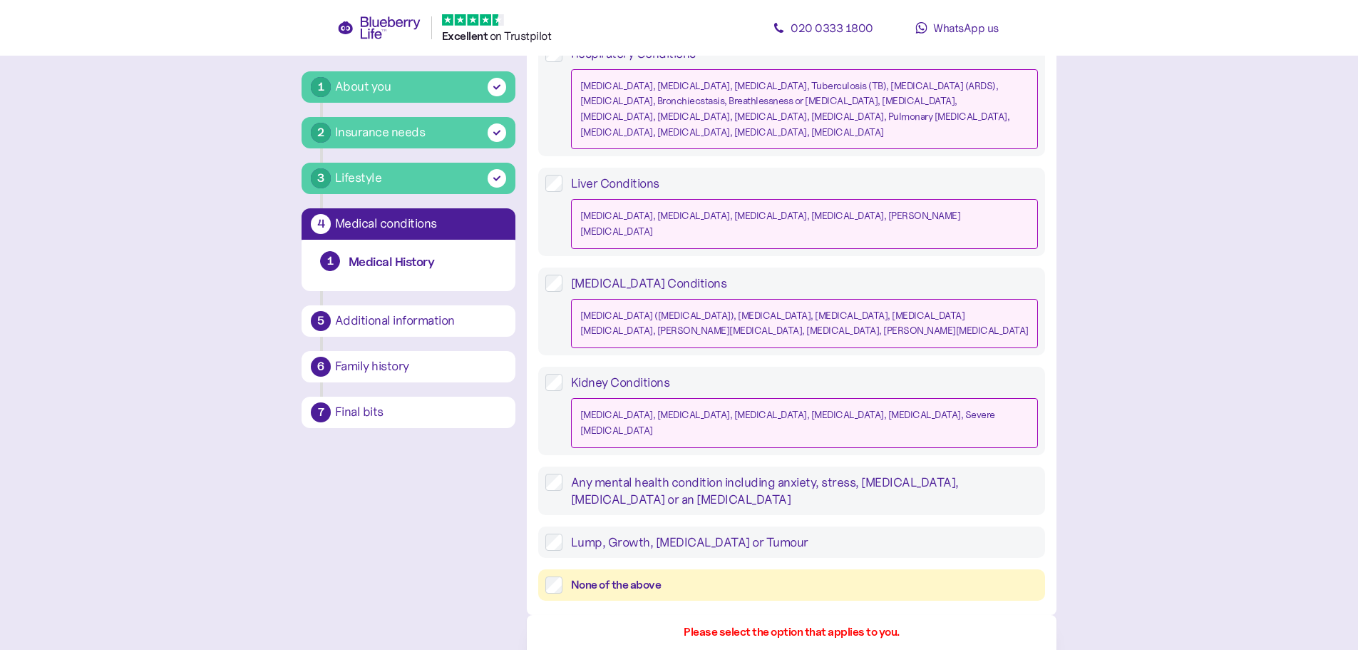
click at [570, 576] on label "None of the above" at bounding box center [801, 585] width 476 height 18
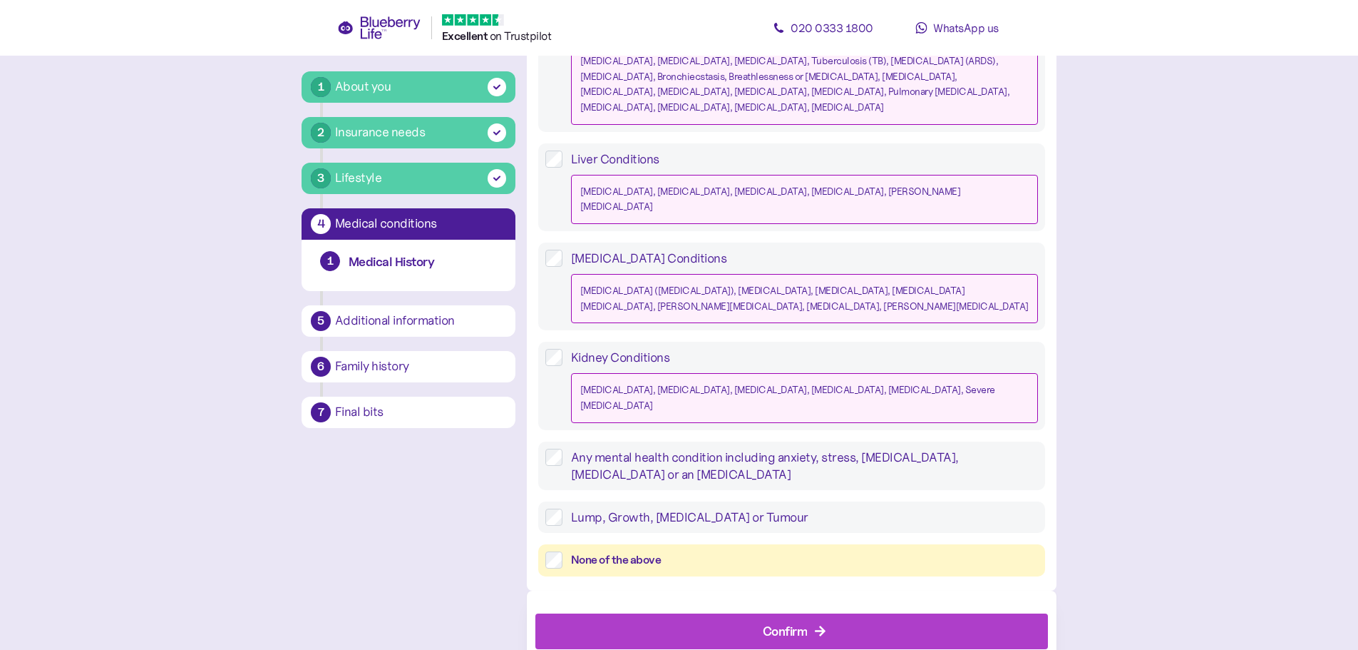
scroll to position [1285, 0]
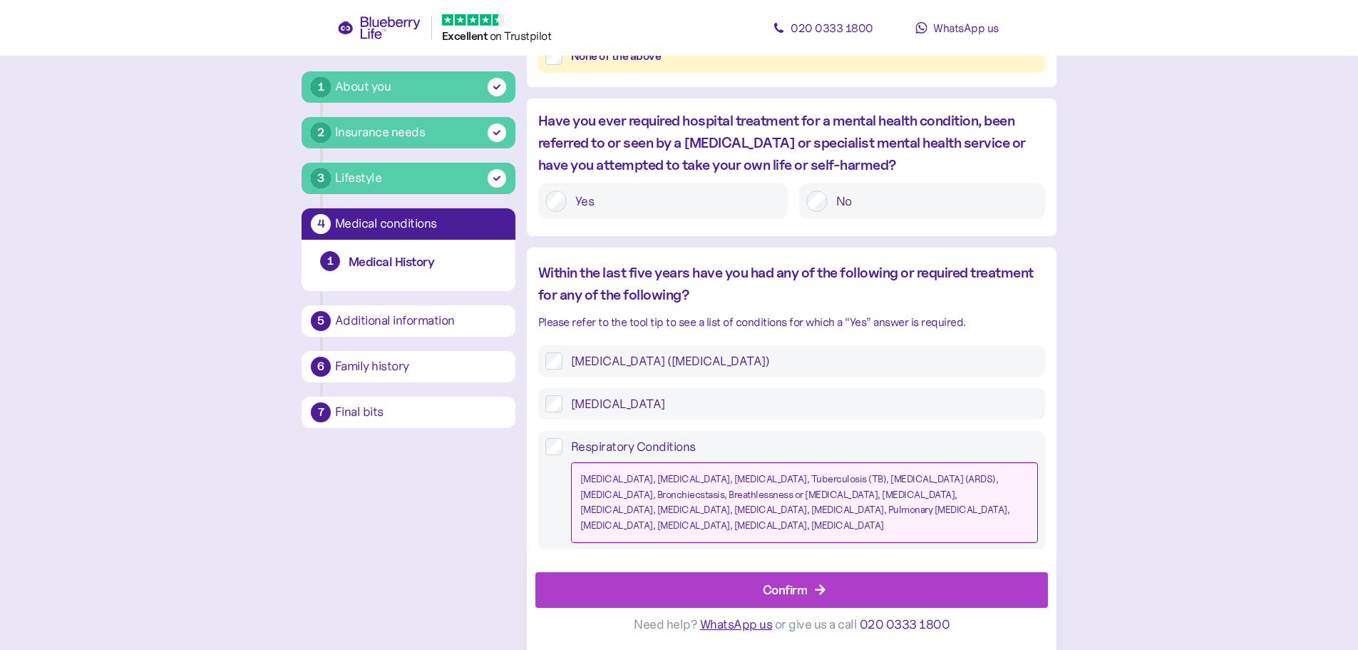
scroll to position [1238, 0]
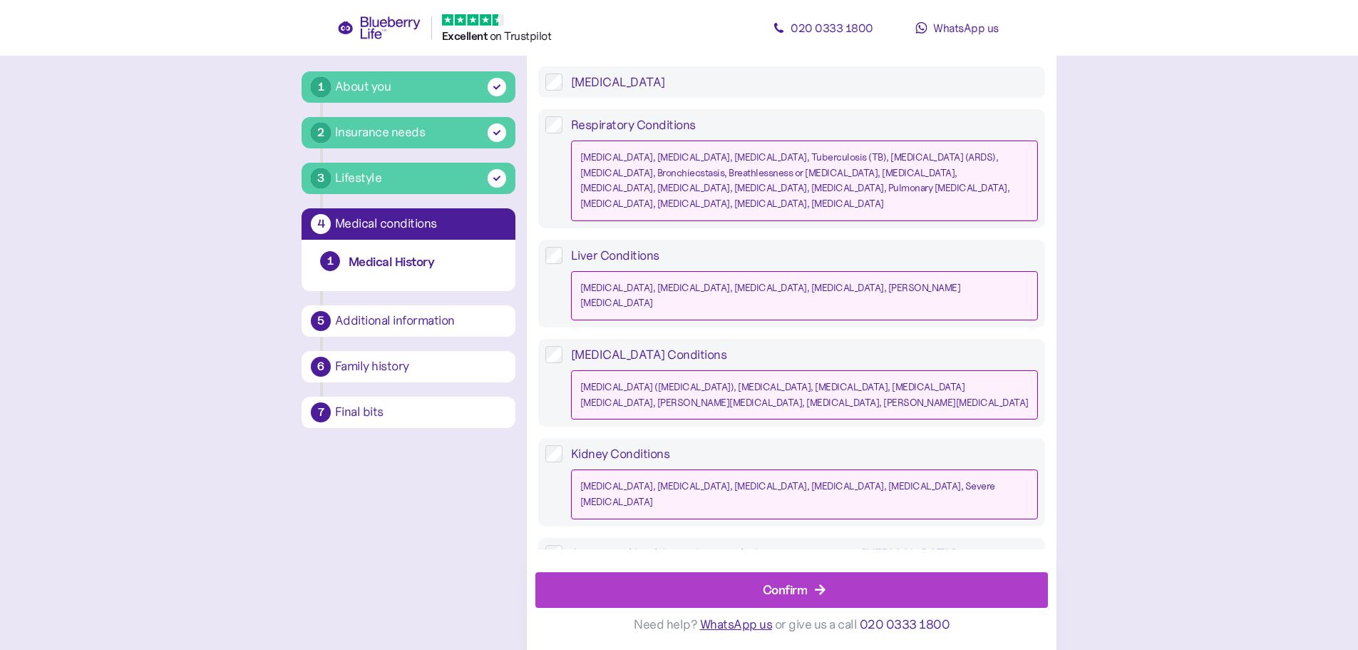
drag, startPoint x: 814, startPoint y: 589, endPoint x: 821, endPoint y: 585, distance: 7.7
click at [815, 590] on div "Confirm" at bounding box center [795, 590] width 481 height 34
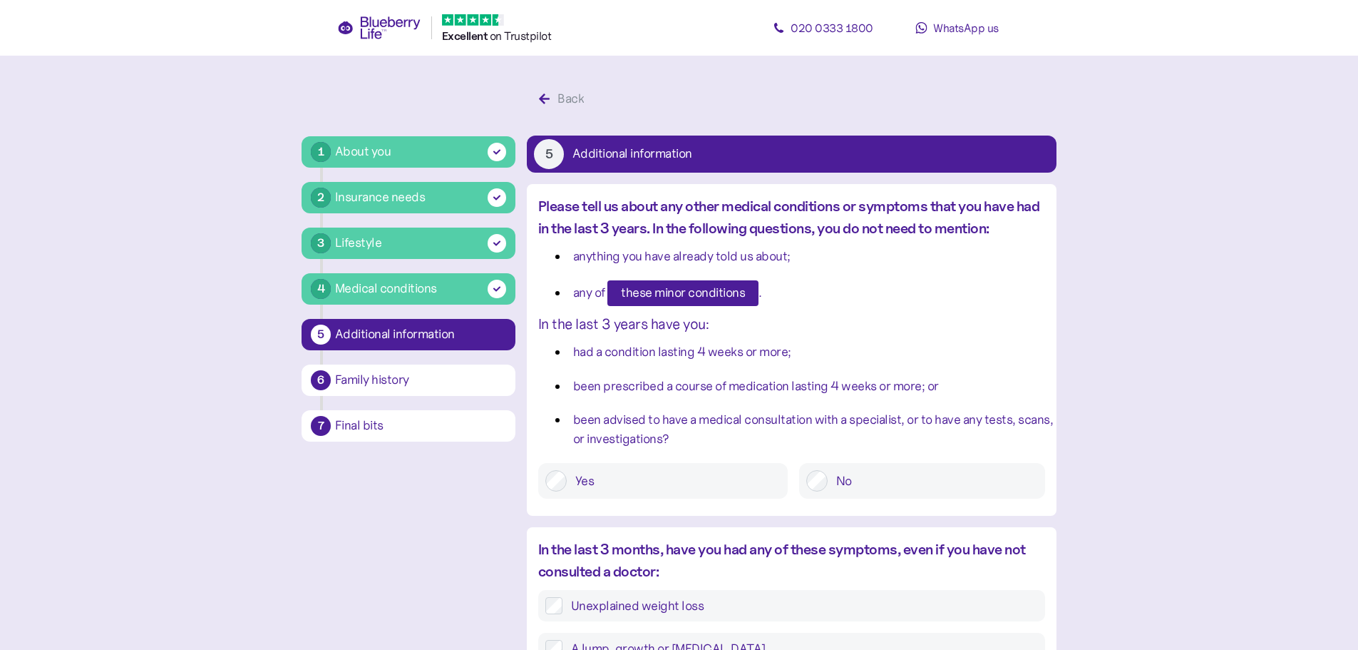
click at [833, 467] on div "No" at bounding box center [922, 481] width 246 height 36
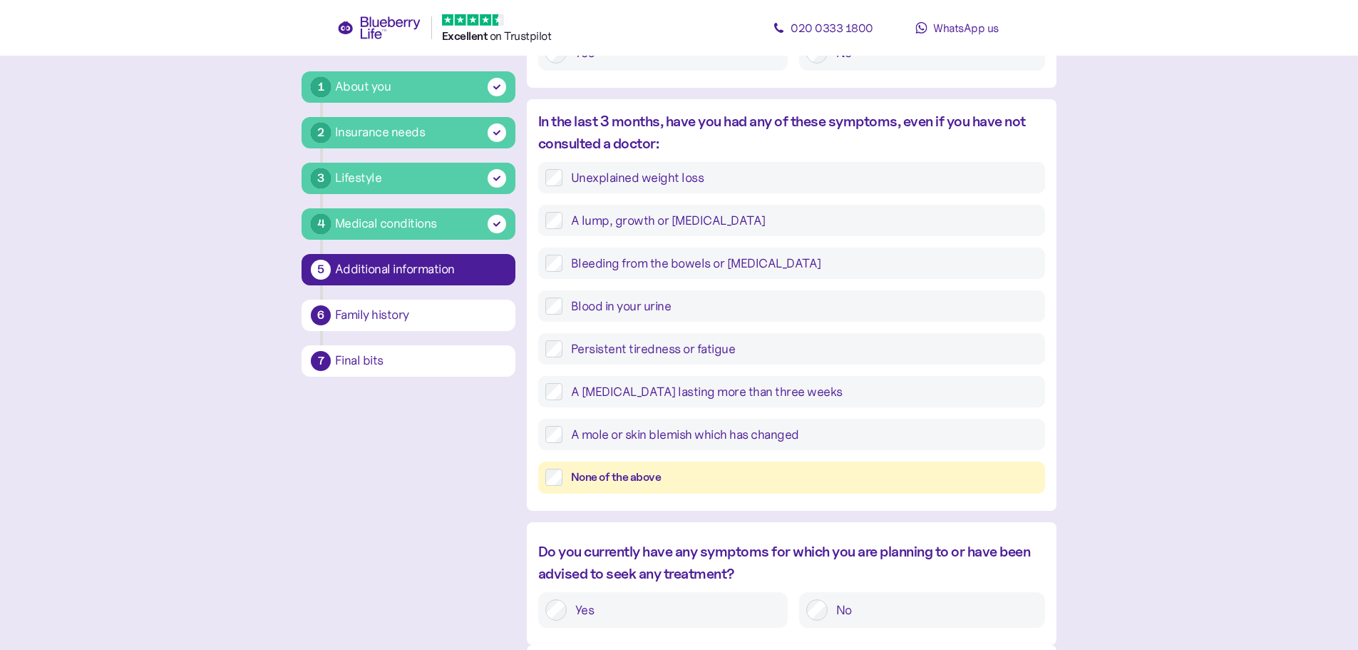
click at [786, 482] on div "None of the above" at bounding box center [804, 477] width 467 height 18
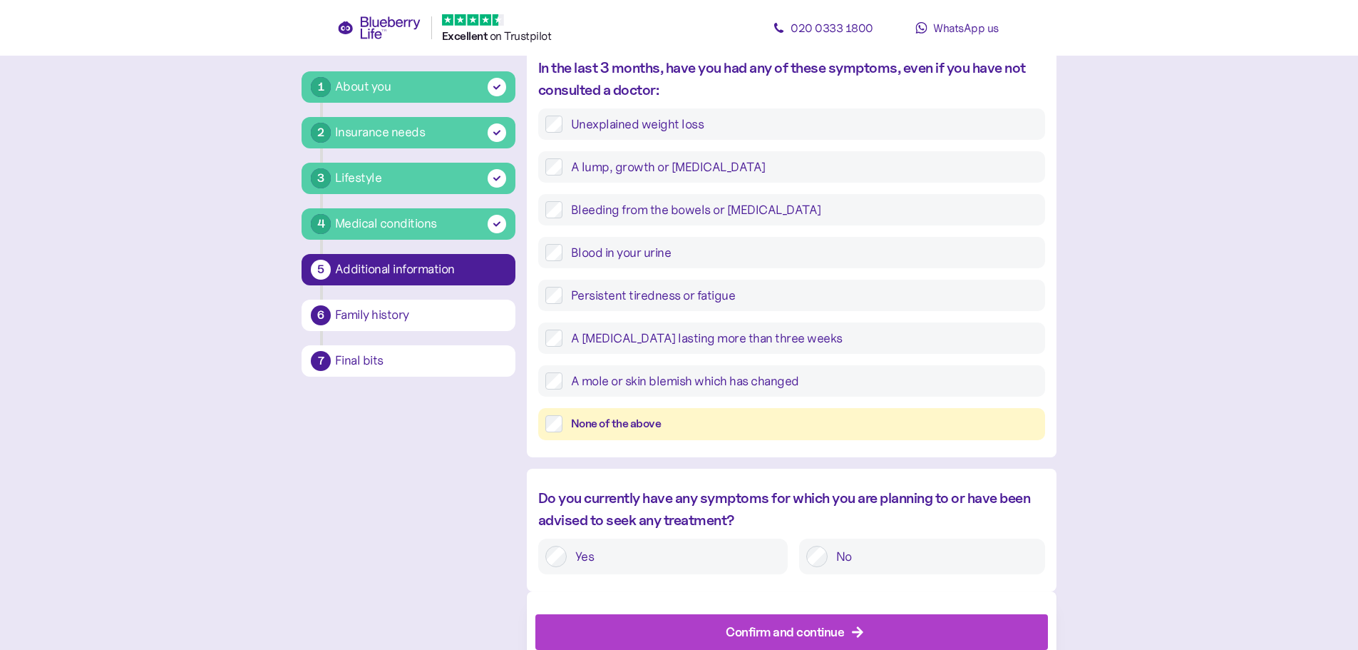
scroll to position [523, 0]
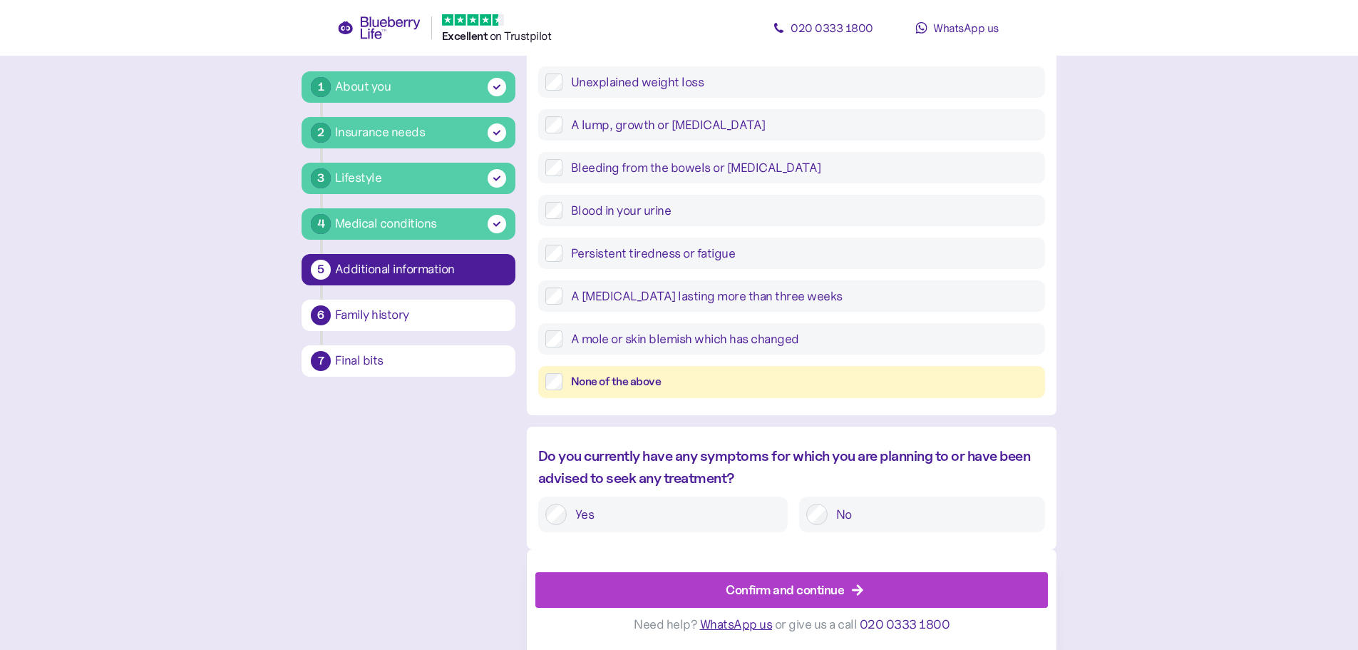
click at [829, 506] on label "No" at bounding box center [933, 513] width 210 height 21
drag, startPoint x: 825, startPoint y: 600, endPoint x: 837, endPoint y: 568, distance: 35.0
click at [825, 601] on span "Confirm and continue" at bounding box center [785, 590] width 118 height 34
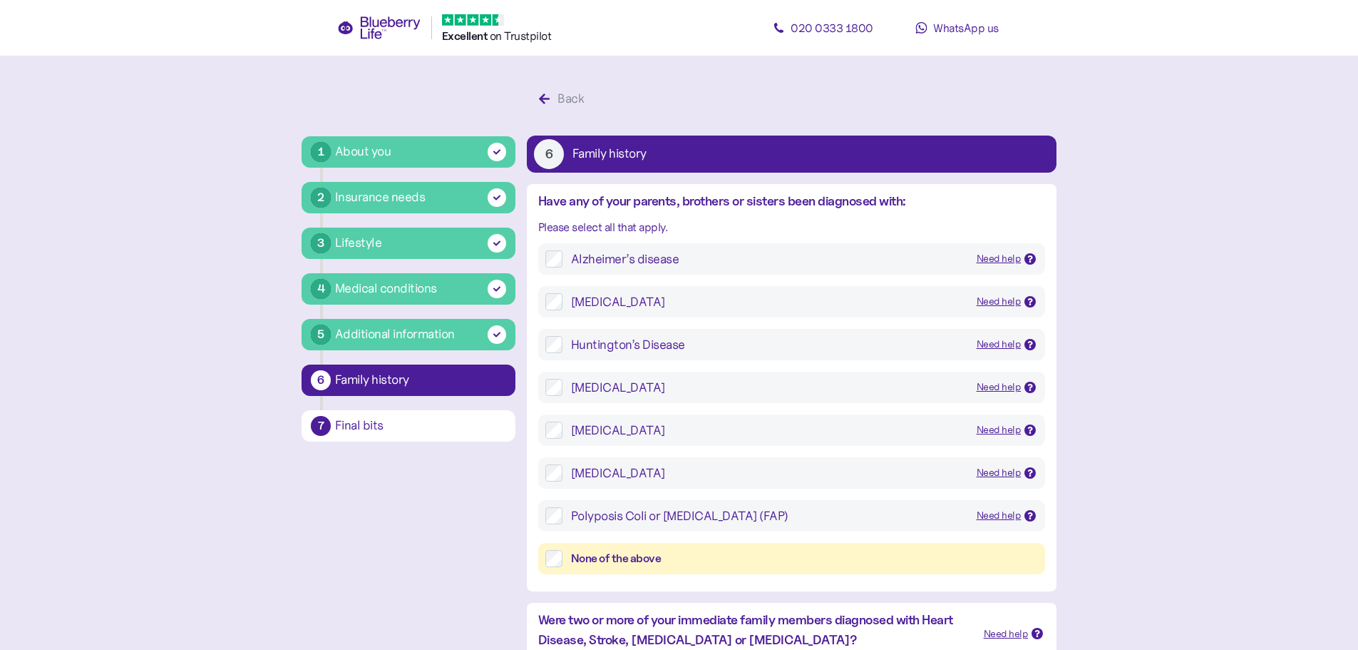
click at [662, 559] on div "None of the above" at bounding box center [804, 559] width 467 height 18
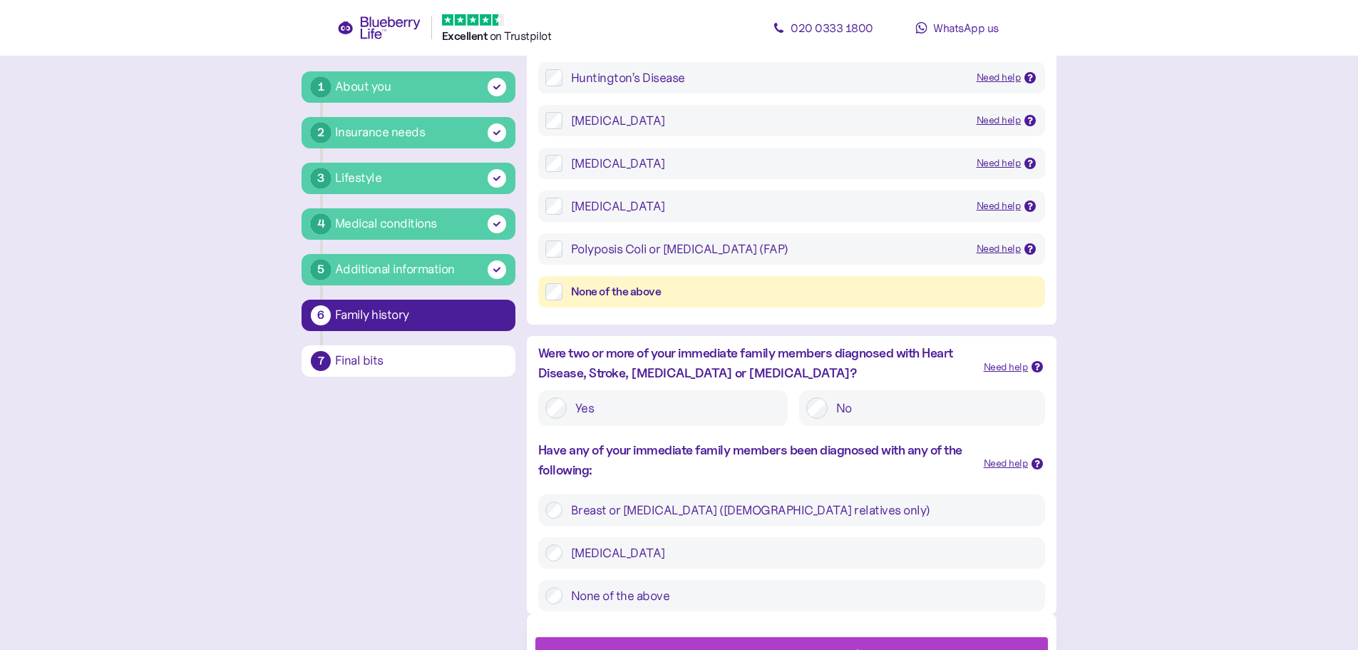
scroll to position [332, 0]
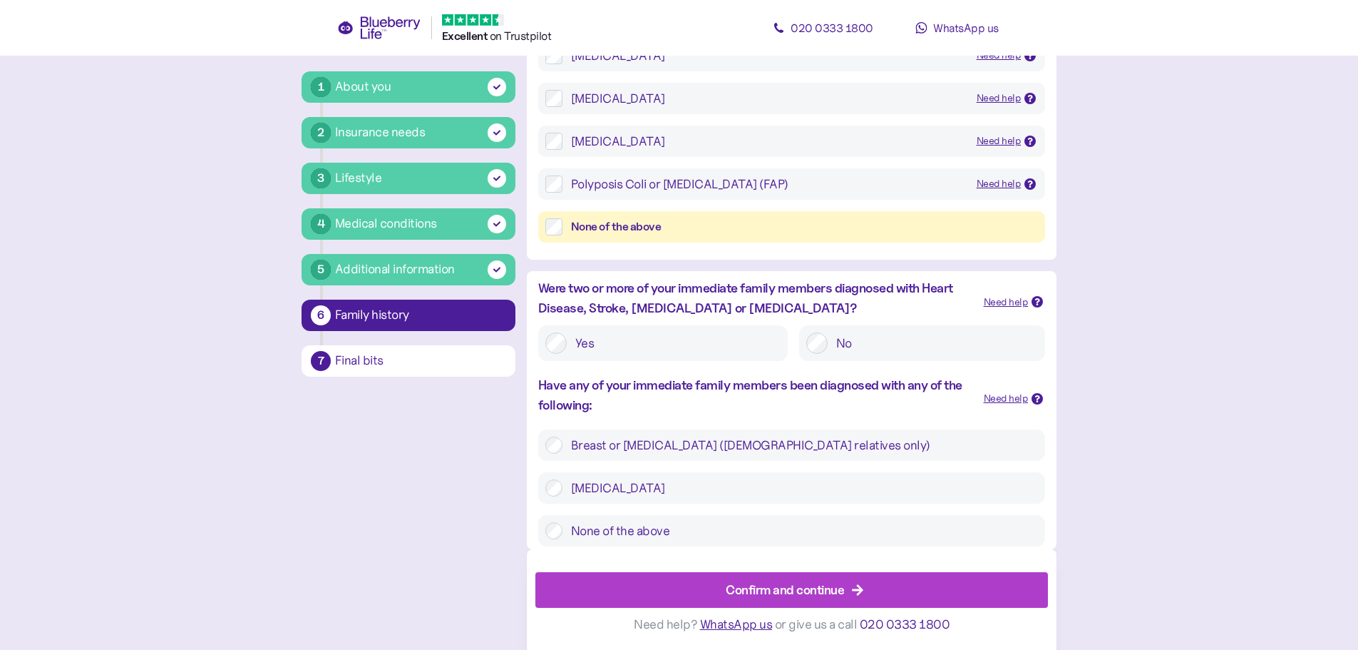
click at [724, 524] on label "None of the above" at bounding box center [801, 530] width 476 height 17
click at [788, 584] on div "Confirm and continue" at bounding box center [785, 589] width 118 height 19
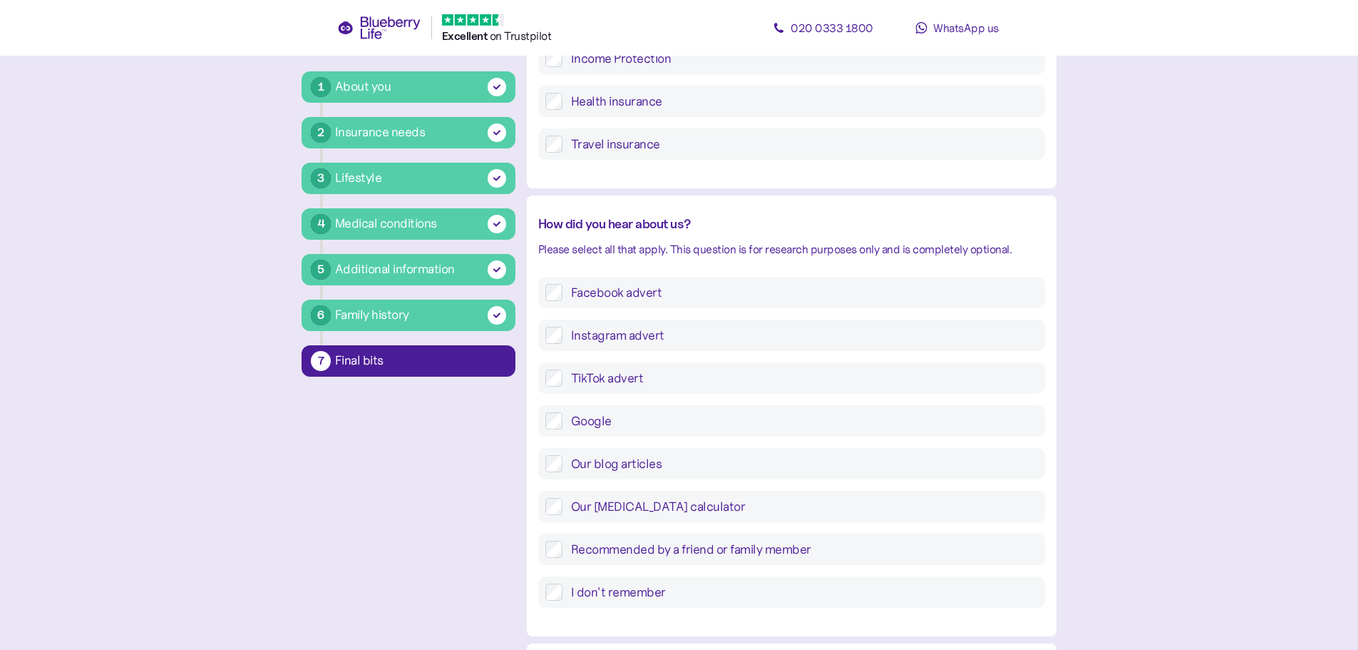
scroll to position [495, 0]
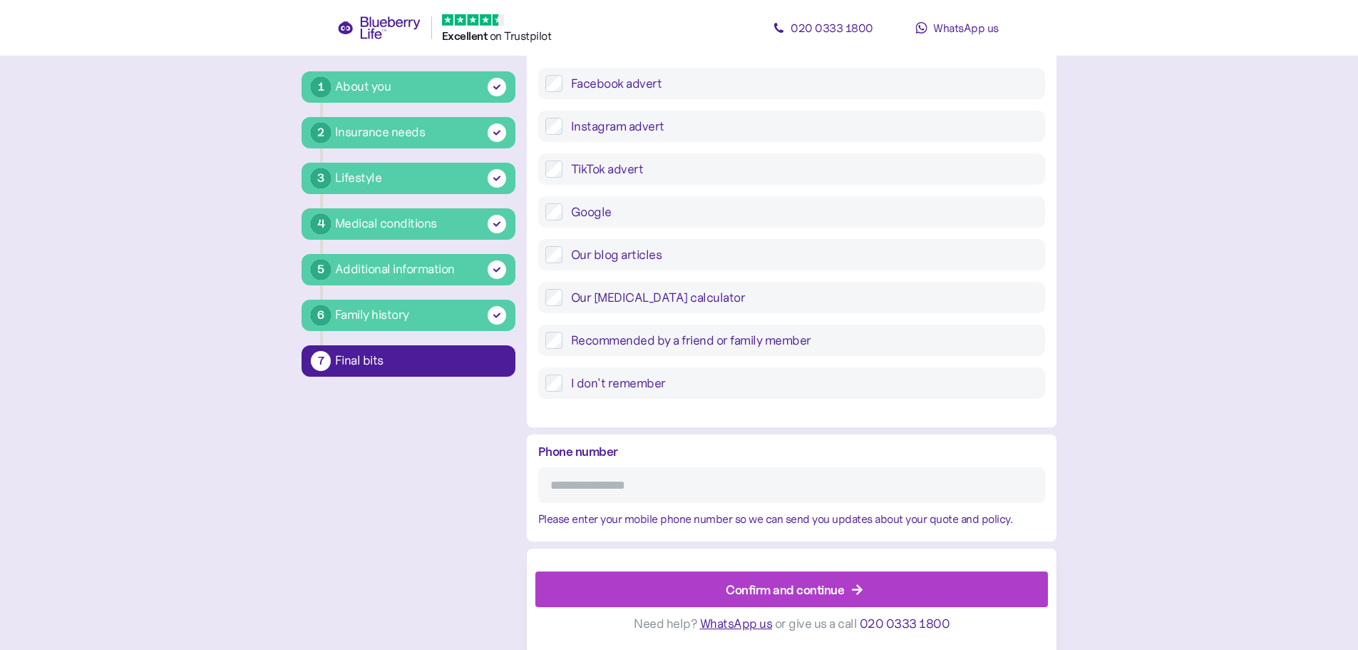
click at [640, 380] on label "I don't remember" at bounding box center [801, 382] width 476 height 17
click at [725, 471] on input "Phone number" at bounding box center [791, 485] width 507 height 36
click at [809, 587] on div "Confirm and continue" at bounding box center [785, 589] width 118 height 19
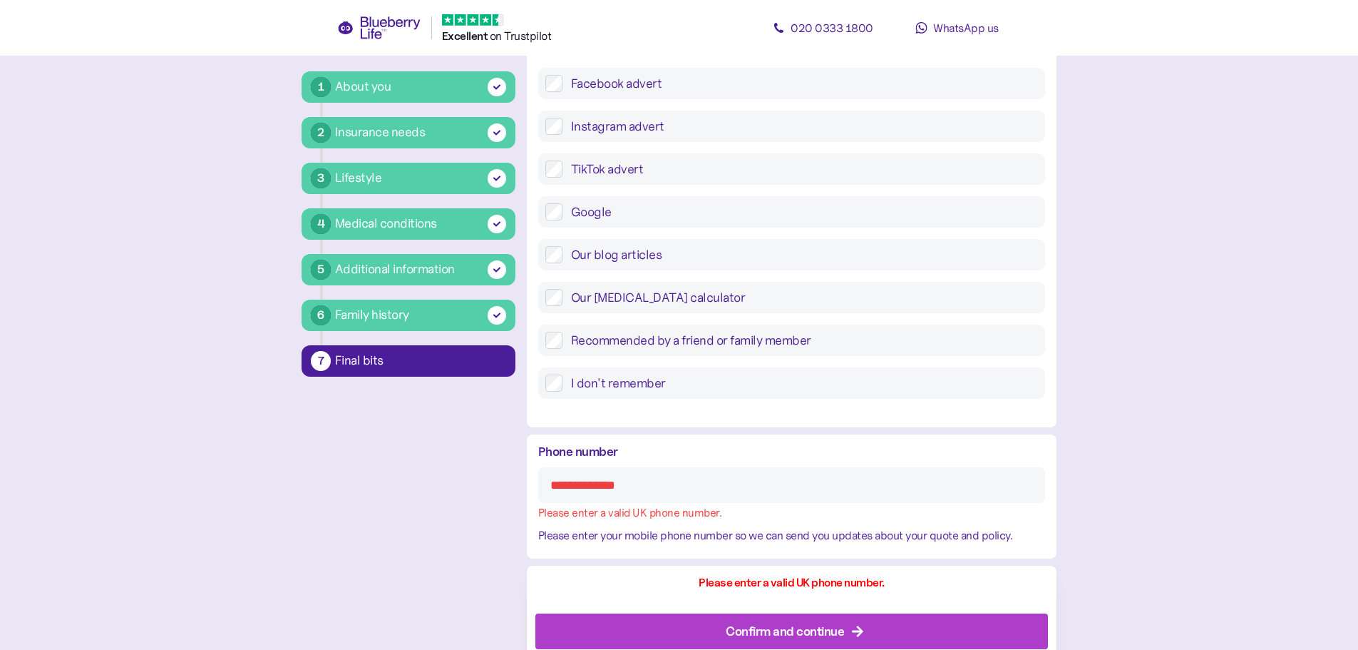
click at [650, 491] on input "**********" at bounding box center [791, 485] width 507 height 36
click at [644, 489] on input "**********" at bounding box center [791, 485] width 507 height 36
paste input "**********"
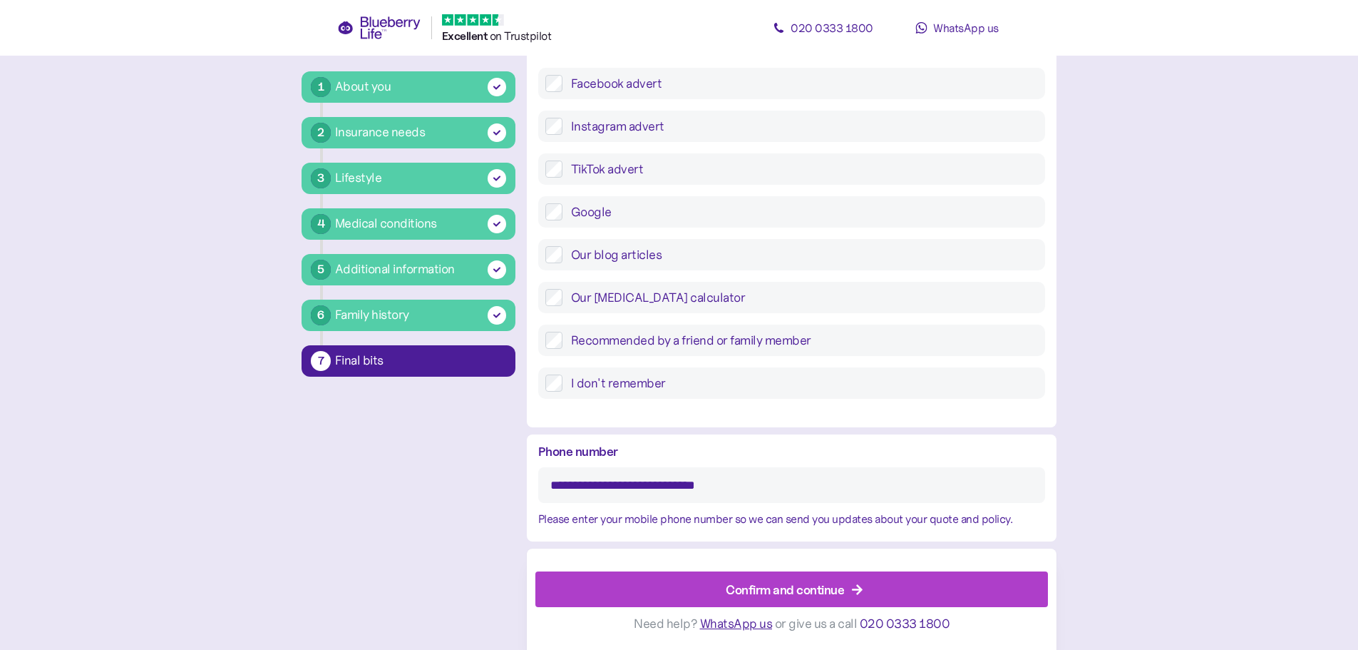
drag, startPoint x: 636, startPoint y: 484, endPoint x: 472, endPoint y: 492, distance: 164.2
click at [473, 492] on div "**********" at bounding box center [679, 119] width 755 height 1060
type input "**********"
click at [768, 591] on div "Confirm and continue" at bounding box center [785, 589] width 118 height 19
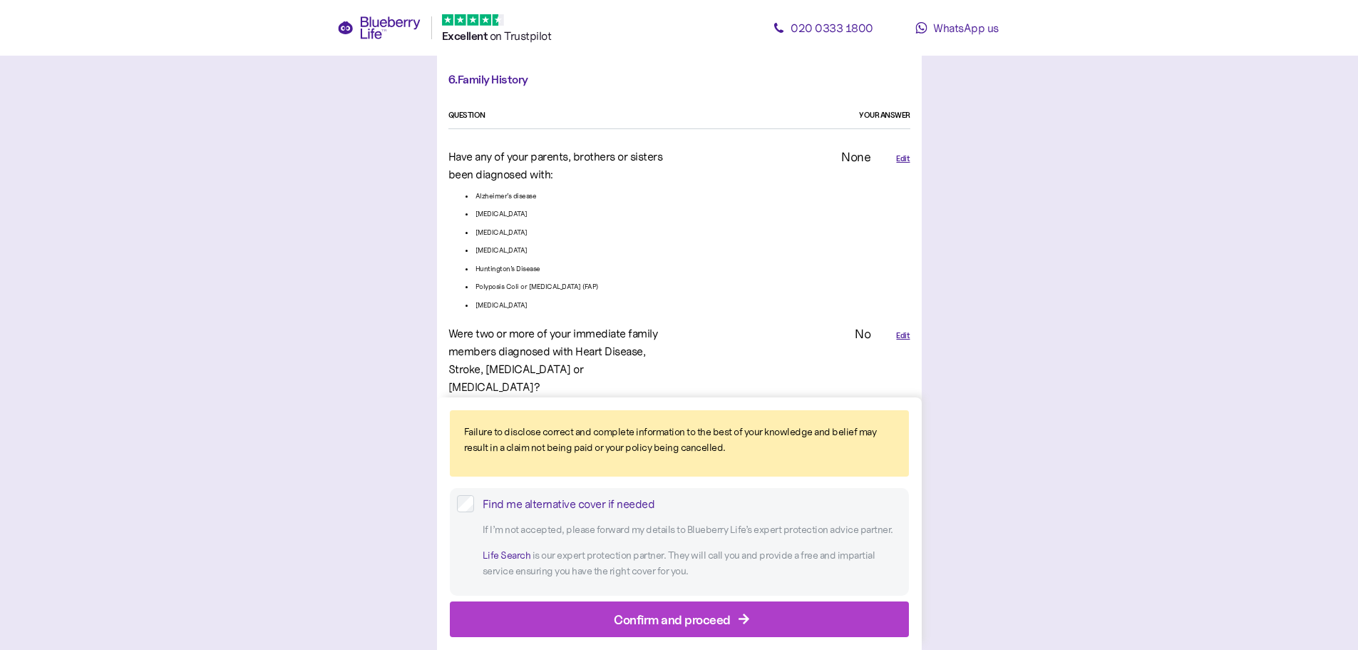
scroll to position [2661, 0]
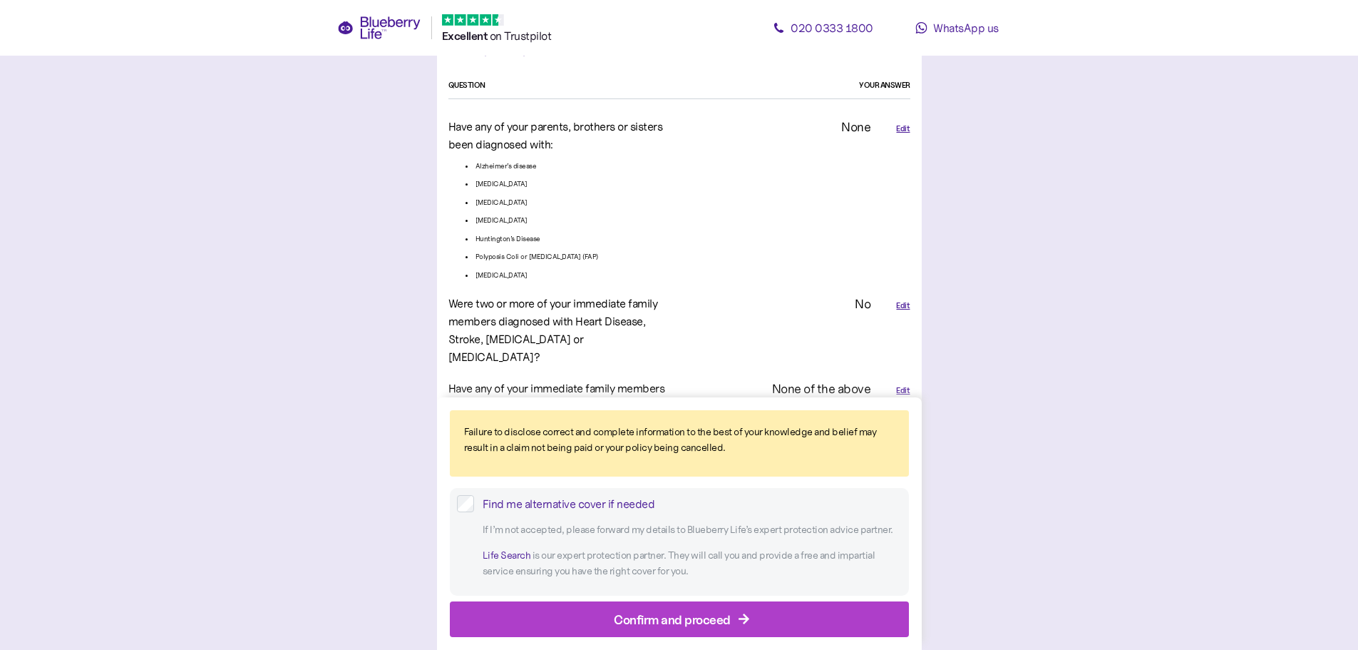
click at [743, 610] on div "Confirm and proceed" at bounding box center [682, 619] width 427 height 34
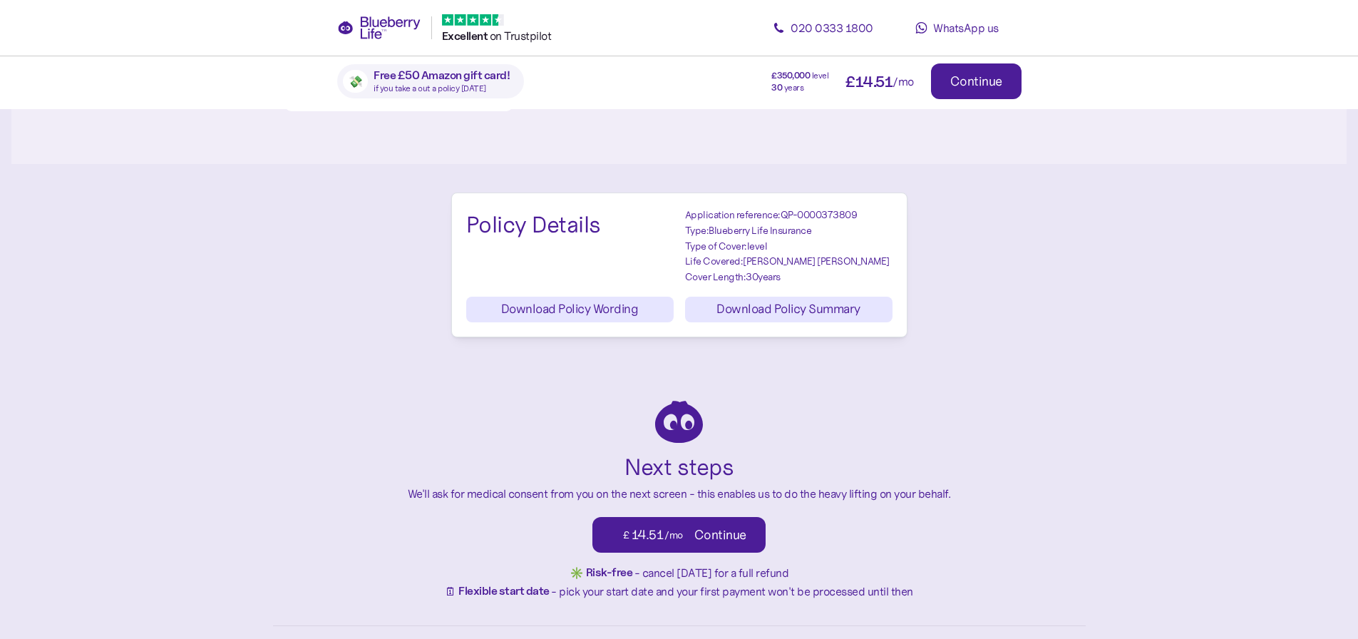
scroll to position [1711, 0]
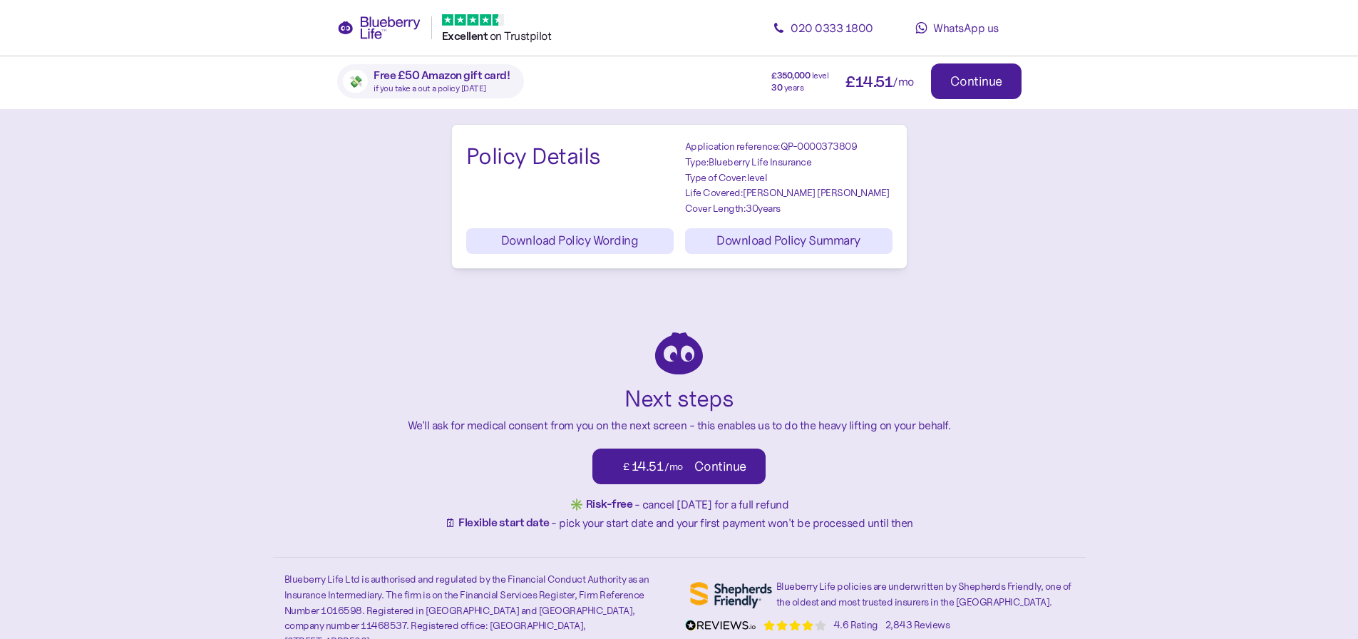
drag, startPoint x: 730, startPoint y: 471, endPoint x: 852, endPoint y: 366, distance: 161.3
click at [730, 471] on div "Continue" at bounding box center [721, 466] width 52 height 13
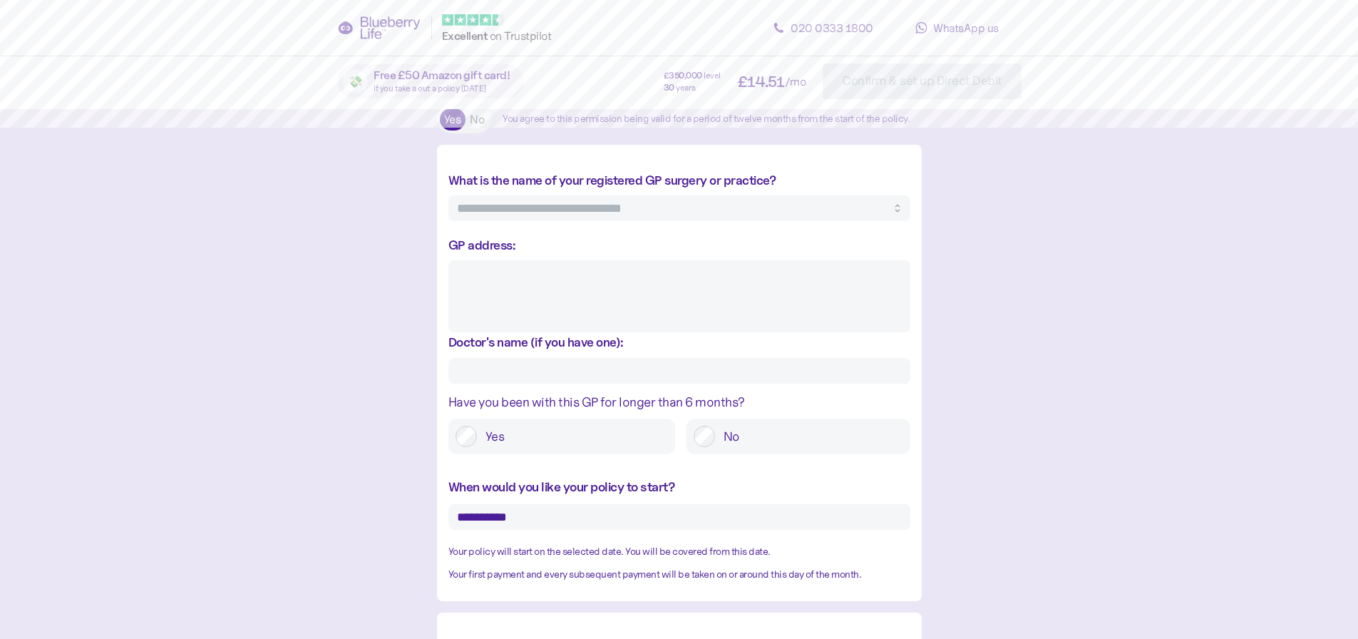
scroll to position [499, 0]
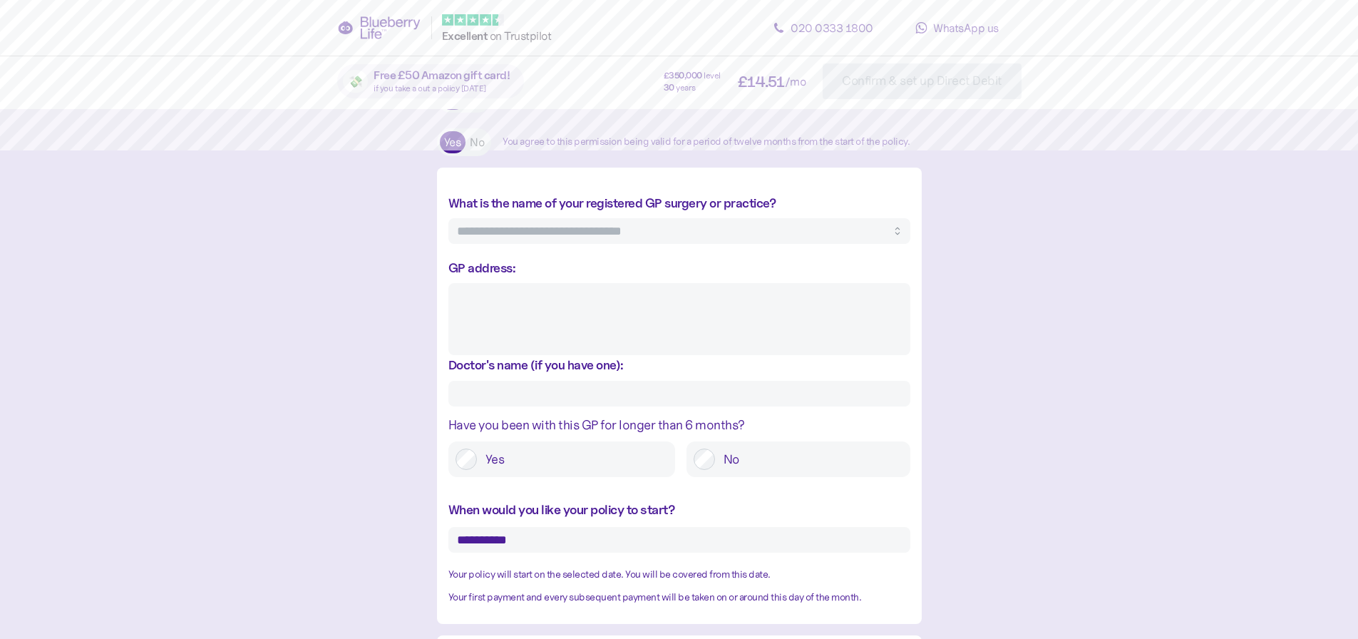
click at [785, 244] on input "What is the name of your registered GP surgery or practice?" at bounding box center [680, 231] width 462 height 26
click at [1113, 249] on div "The boring, but important bits Please read the following closely and fill in in…" at bounding box center [679, 464] width 1336 height 1758
click at [769, 212] on label "What is the name of your registered GP surgery or practice?" at bounding box center [613, 202] width 328 height 19
click at [769, 219] on input "What is the name of your registered GP surgery or practice?" at bounding box center [680, 231] width 462 height 26
drag, startPoint x: 769, startPoint y: 219, endPoint x: 539, endPoint y: 215, distance: 230.4
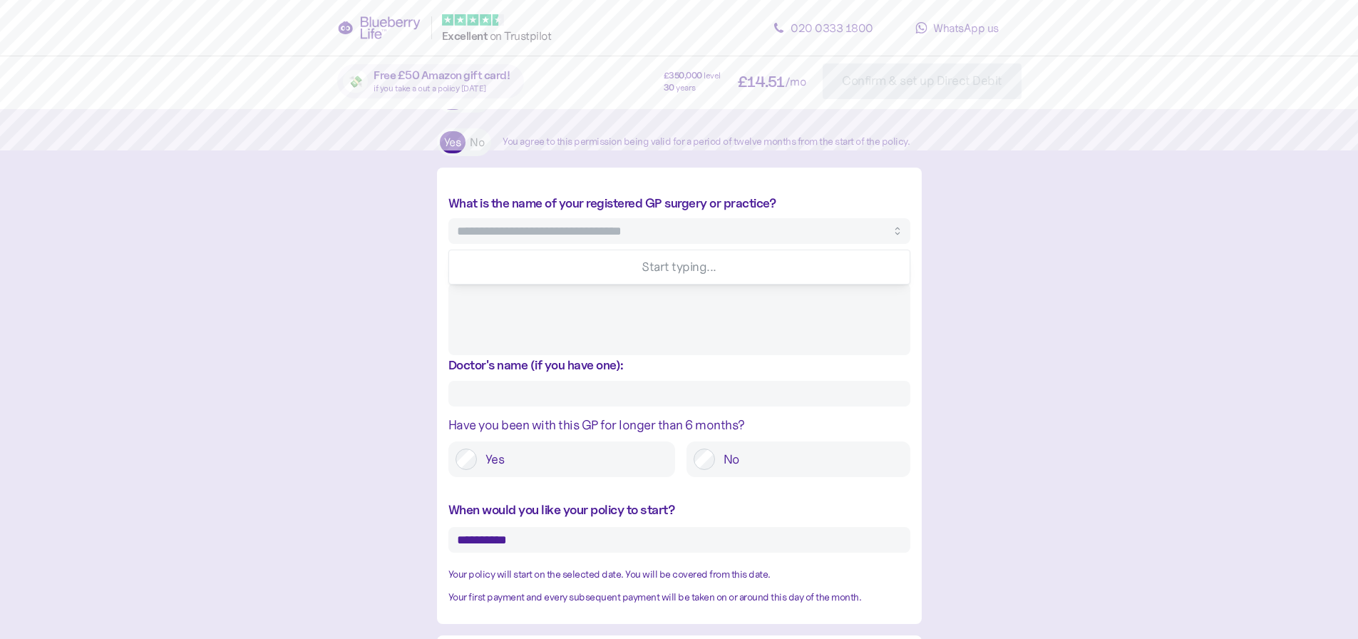
click at [539, 212] on label "What is the name of your registered GP surgery or practice?" at bounding box center [613, 202] width 328 height 19
click at [539, 218] on input "What is the name of your registered GP surgery or practice?" at bounding box center [680, 231] width 462 height 26
click at [359, 210] on div "The boring, but important bits Please read the following closely and fill in in…" at bounding box center [679, 464] width 1336 height 1758
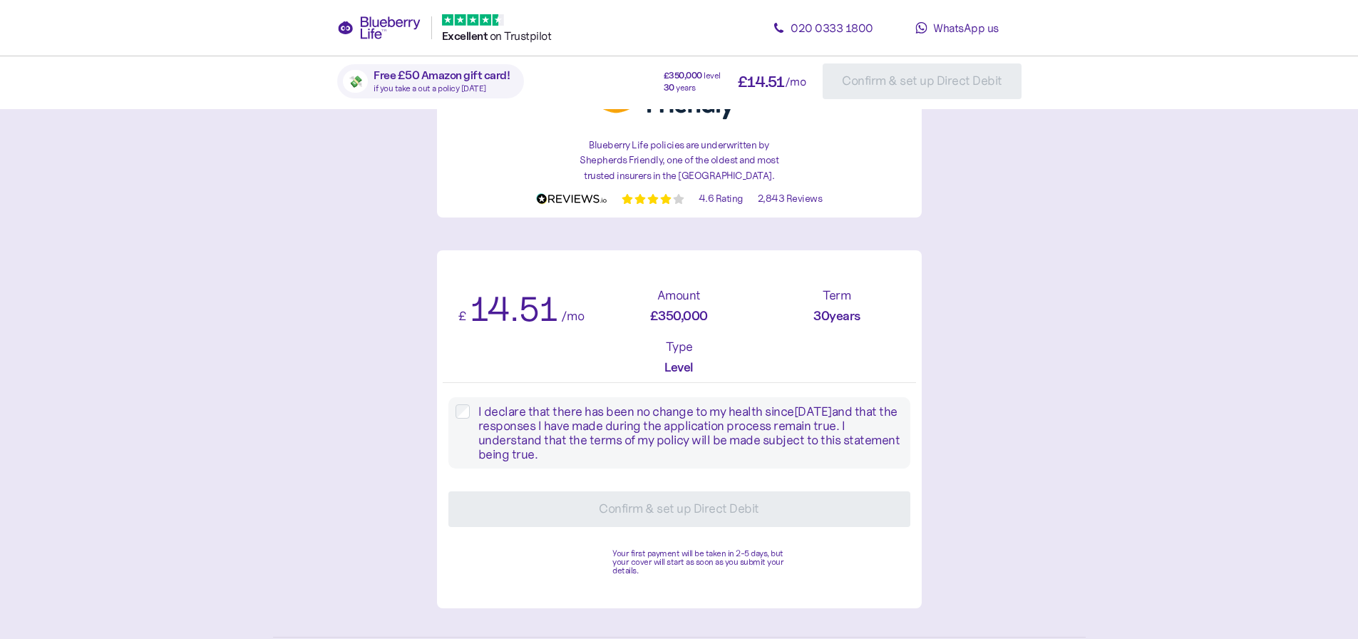
scroll to position [1204, 0]
